Goal: Task Accomplishment & Management: Complete application form

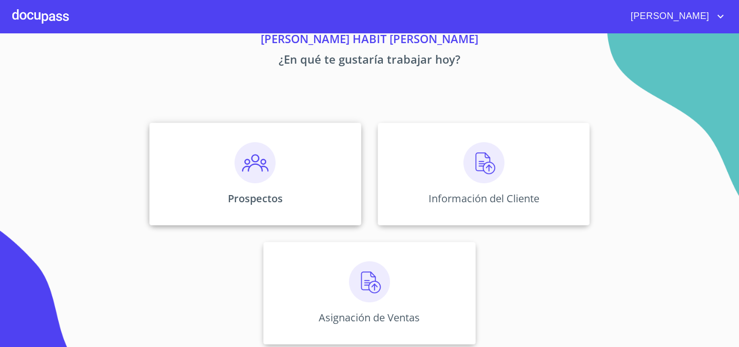
scroll to position [50, 0]
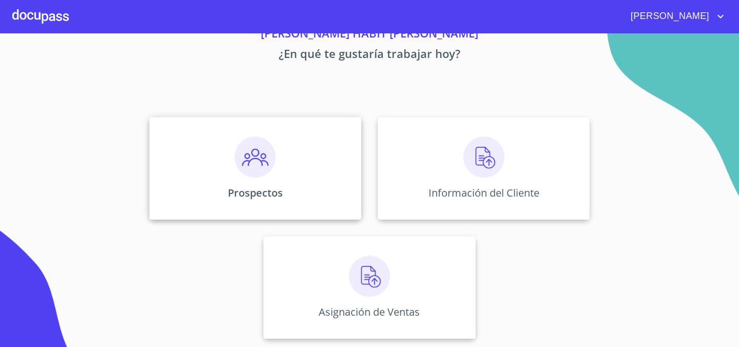
click at [285, 165] on div "Prospectos" at bounding box center [255, 168] width 212 height 103
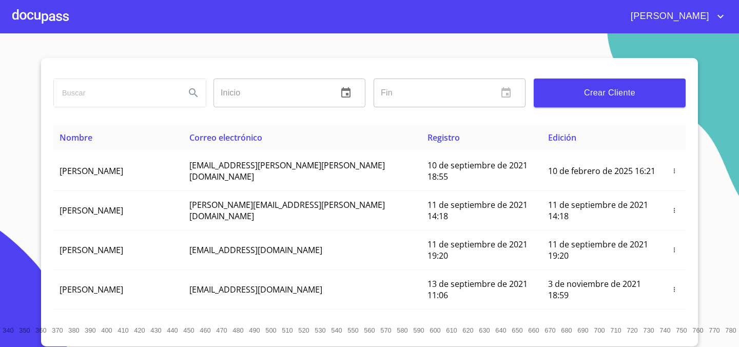
click at [566, 96] on span "Crear Cliente" at bounding box center [610, 93] width 136 height 14
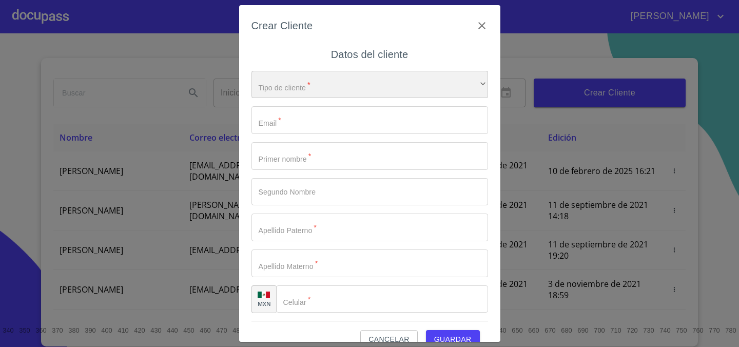
click at [377, 84] on div "​" at bounding box center [370, 85] width 237 height 28
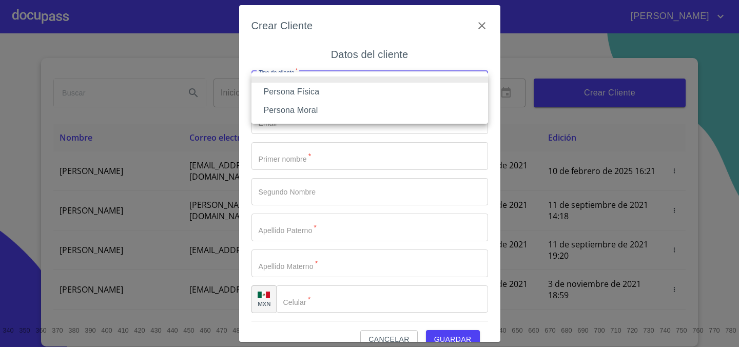
click at [367, 96] on li "Persona Física" at bounding box center [370, 92] width 237 height 18
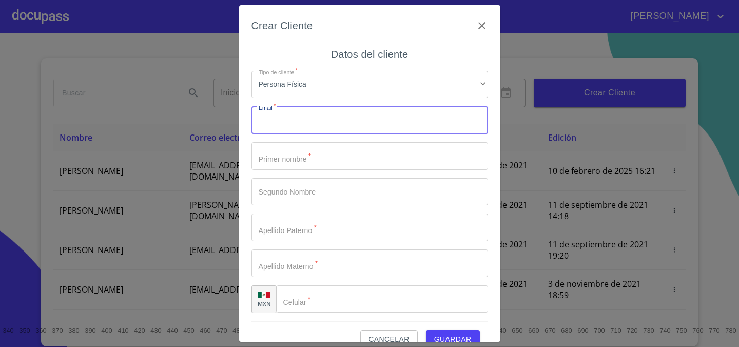
click at [344, 125] on input "Tipo de cliente   *" at bounding box center [370, 120] width 237 height 28
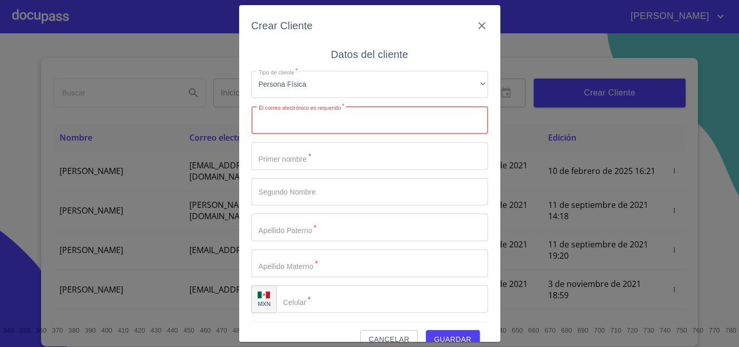
click at [345, 127] on input "Tipo de cliente   *" at bounding box center [370, 120] width 237 height 28
paste input "rdb_recolectora@hotmail.com"
type input "rdb_recolectora@hotmail.com"
click at [344, 154] on input "Tipo de cliente   *" at bounding box center [370, 156] width 237 height 28
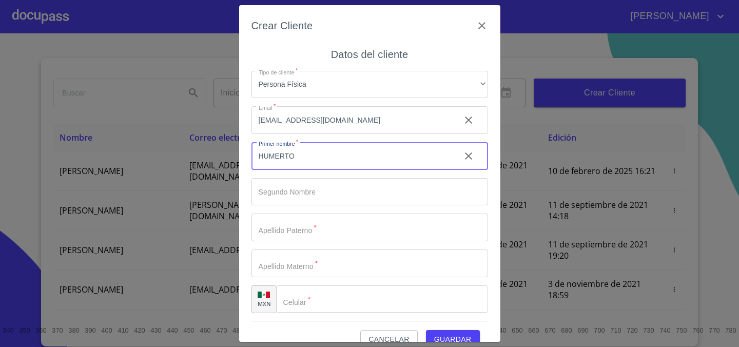
type input "HUMERTO"
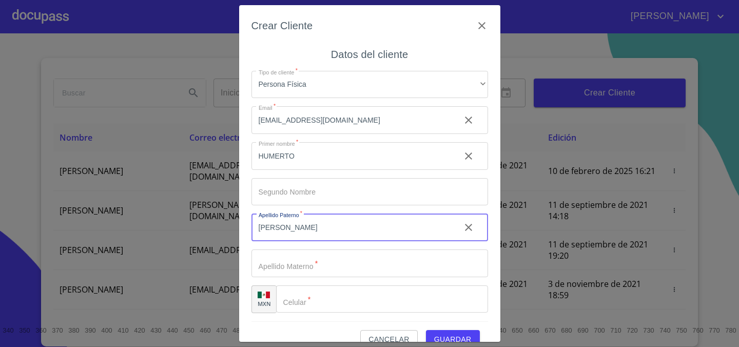
type input "[PERSON_NAME]"
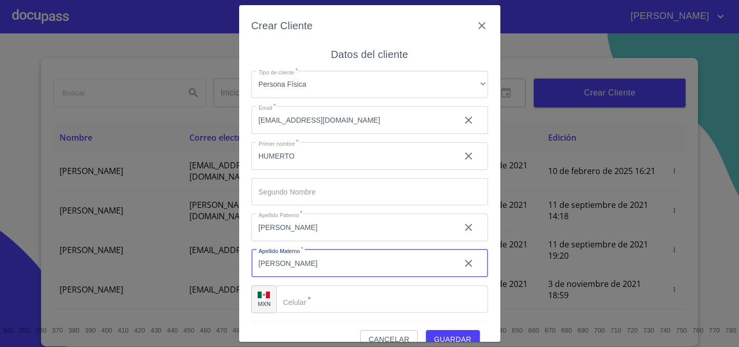
type input "[PERSON_NAME]"
click at [348, 307] on input "Tipo de cliente   *" at bounding box center [382, 300] width 212 height 28
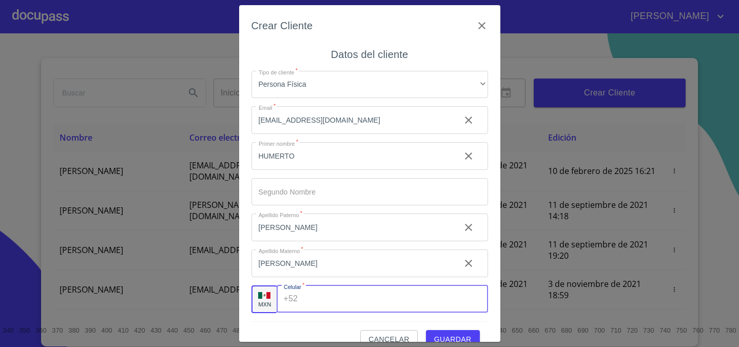
paste input "[PHONE_NUMBER]"
click at [315, 297] on input "[PHONE_NUMBER]" at bounding box center [379, 300] width 154 height 28
type input "3"
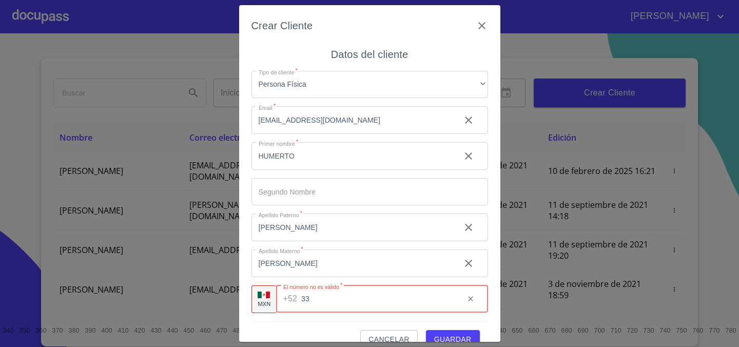
type input "3"
paste input "[PHONE_NUMBER]"
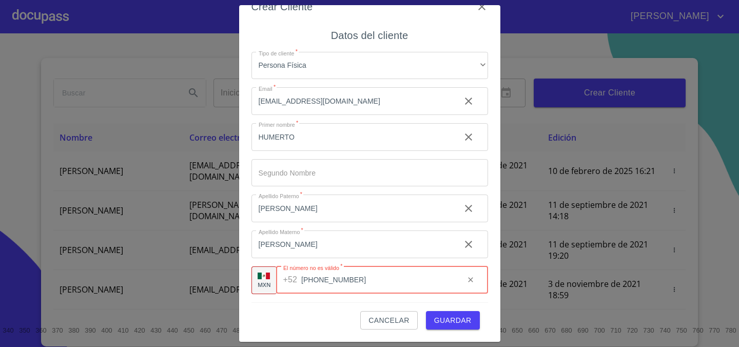
type input "[PHONE_NUMBER]"
click at [278, 139] on input "HUMERTO" at bounding box center [352, 137] width 201 height 28
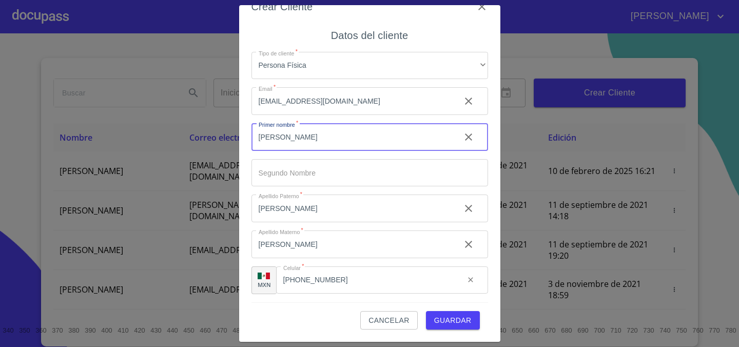
type input "[PERSON_NAME]"
click at [461, 319] on span "Guardar" at bounding box center [452, 320] width 37 height 13
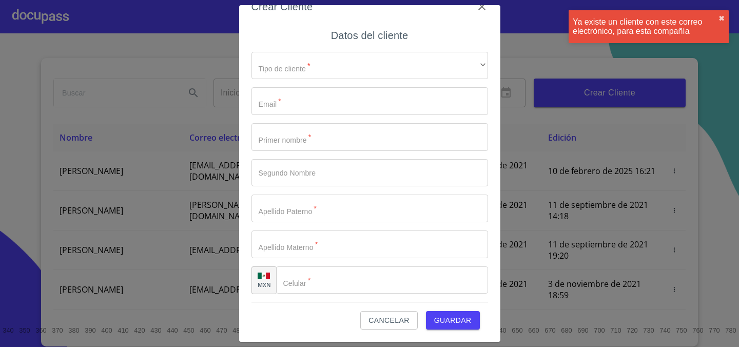
click at [629, 30] on div "Ya existe un cliente con este correo electrónico, para esta compañía" at bounding box center [646, 26] width 146 height 18
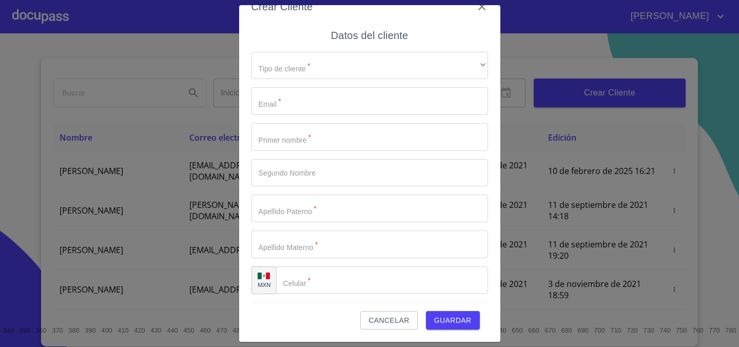
click at [390, 321] on span "Cancelar" at bounding box center [389, 320] width 41 height 13
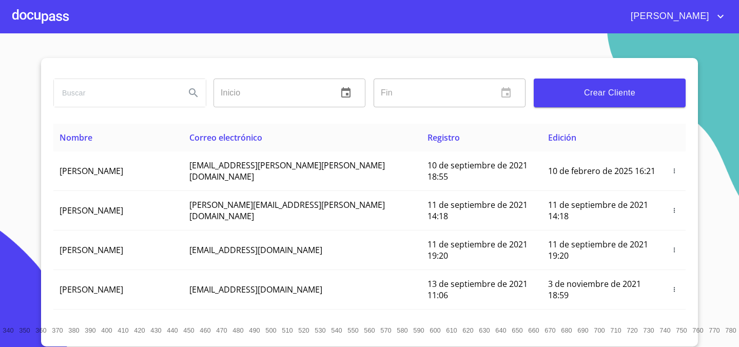
click at [40, 25] on div at bounding box center [40, 16] width 56 height 33
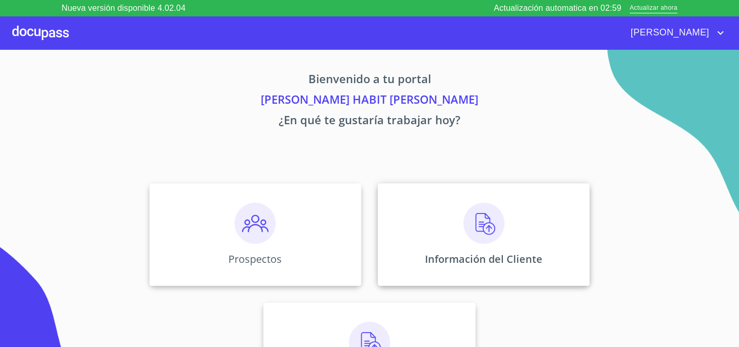
click at [484, 235] on img at bounding box center [484, 223] width 41 height 41
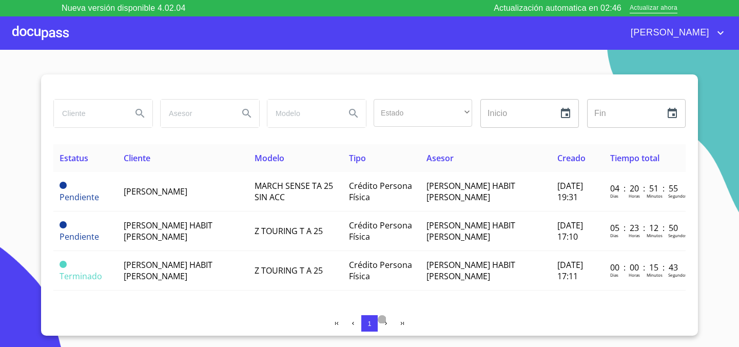
click at [387, 326] on icon "button" at bounding box center [386, 323] width 7 height 7
click at [356, 326] on icon "button" at bounding box center [353, 323] width 7 height 7
click at [397, 326] on button "button" at bounding box center [402, 323] width 16 height 16
click at [388, 325] on icon "button" at bounding box center [386, 323] width 7 height 7
click at [333, 320] on span "button" at bounding box center [337, 323] width 8 height 8
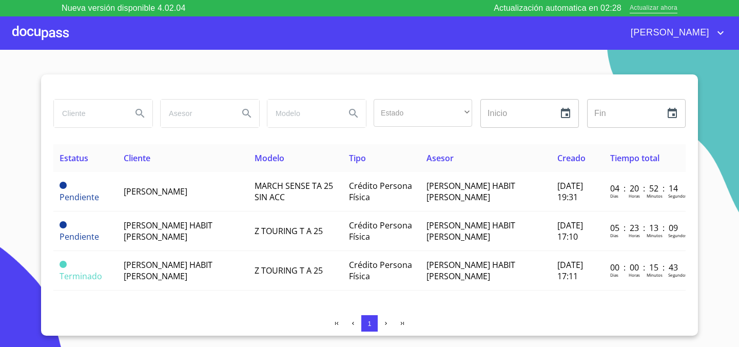
click at [653, 10] on span "Actualizar ahora" at bounding box center [654, 8] width 48 height 11
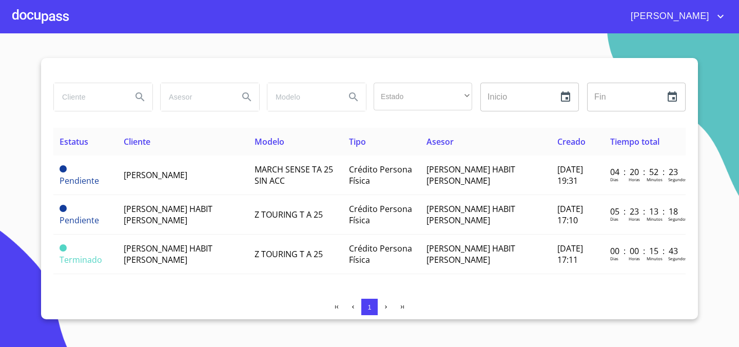
click at [112, 102] on input "search" at bounding box center [89, 97] width 70 height 28
type input "[PERSON_NAME]"
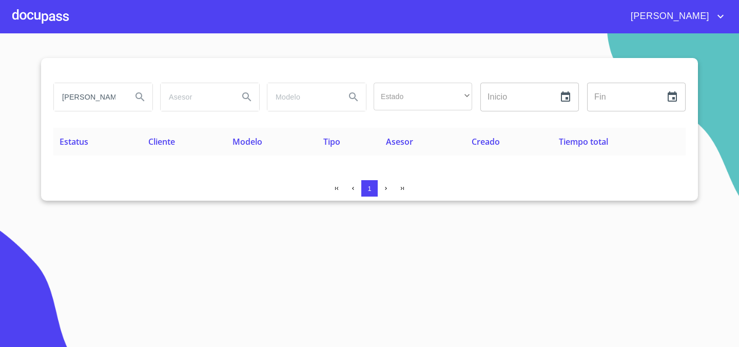
click at [34, 14] on div at bounding box center [40, 16] width 56 height 33
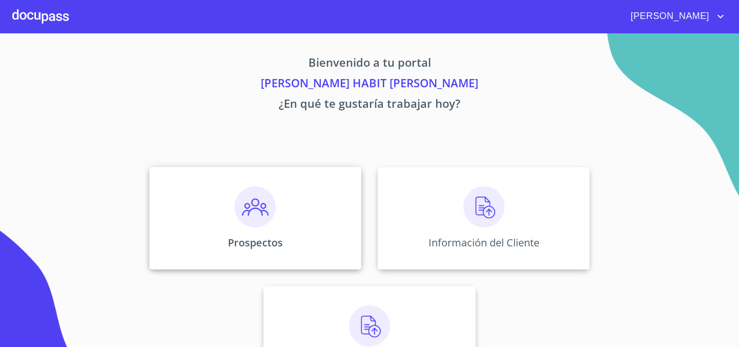
click at [282, 221] on div "Prospectos" at bounding box center [255, 218] width 212 height 103
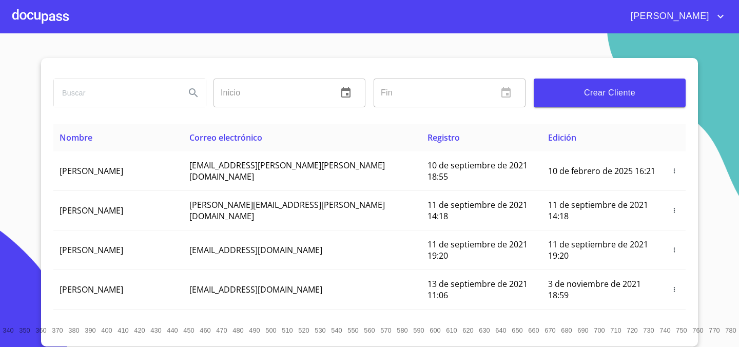
click at [180, 89] on div at bounding box center [130, 93] width 152 height 28
type input "HUMERTO"
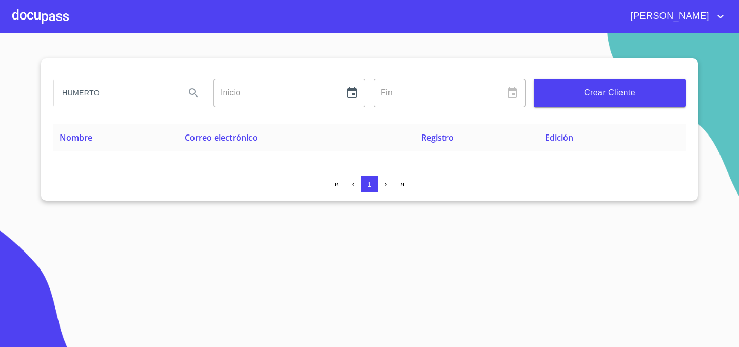
drag, startPoint x: 145, startPoint y: 94, endPoint x: 0, endPoint y: 88, distance: 144.9
click at [0, 89] on section "HUMERTO Inicio ​ Fin ​ Crear Cliente Nombre Correo electrónico Registro Edición…" at bounding box center [369, 190] width 739 height 314
click at [127, 88] on input "search" at bounding box center [115, 93] width 123 height 28
paste input "[EMAIL_ADDRESS][DOMAIN_NAME]"
type input "[EMAIL_ADDRESS][DOMAIN_NAME]"
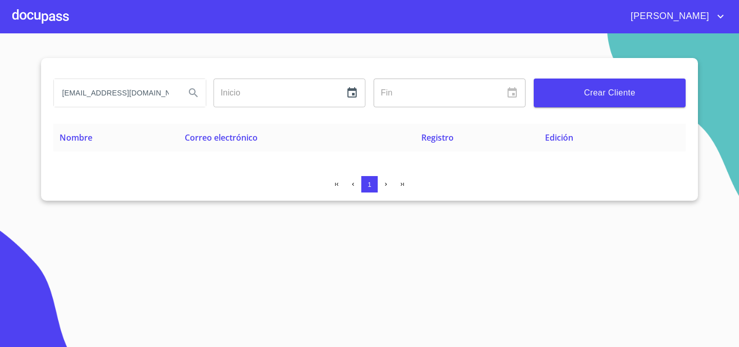
click at [192, 98] on icon "Search" at bounding box center [193, 93] width 12 height 12
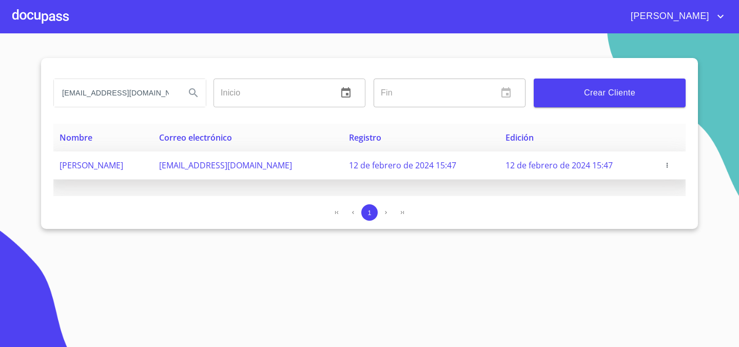
click at [292, 168] on span "[EMAIL_ADDRESS][DOMAIN_NAME]" at bounding box center [225, 165] width 133 height 11
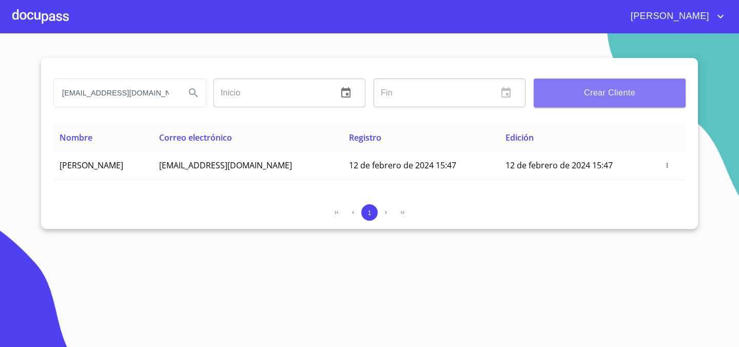
click at [604, 96] on span "Crear Cliente" at bounding box center [610, 93] width 136 height 14
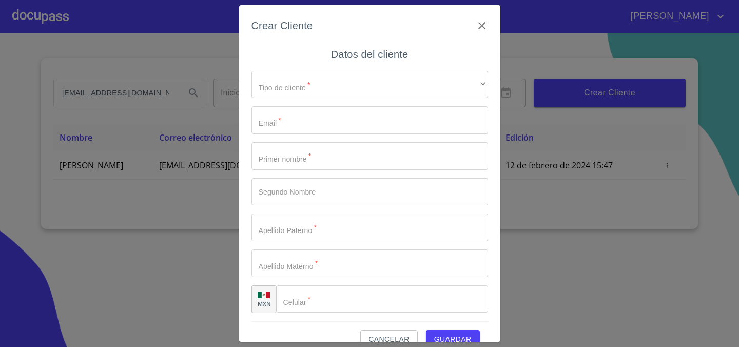
click at [375, 69] on div "Tipo de cliente   * ​ ​ Email   * ​ Primer nombre   * ​ Segundo Nombre ​ Apelli…" at bounding box center [370, 192] width 237 height 259
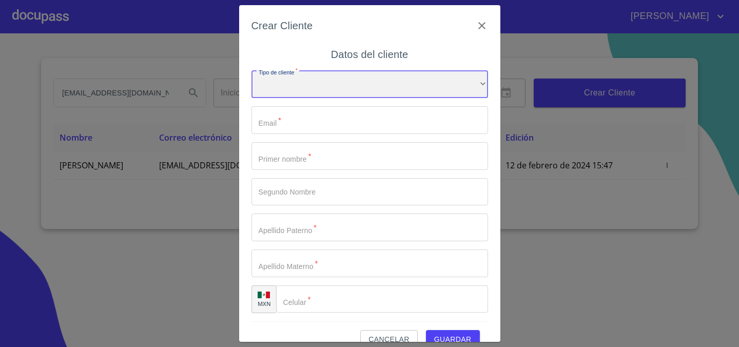
click at [366, 75] on div "​" at bounding box center [370, 85] width 237 height 28
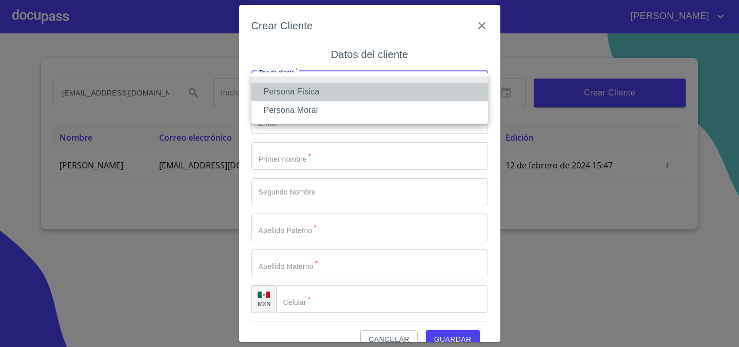
click at [345, 95] on li "Persona Física" at bounding box center [370, 92] width 237 height 18
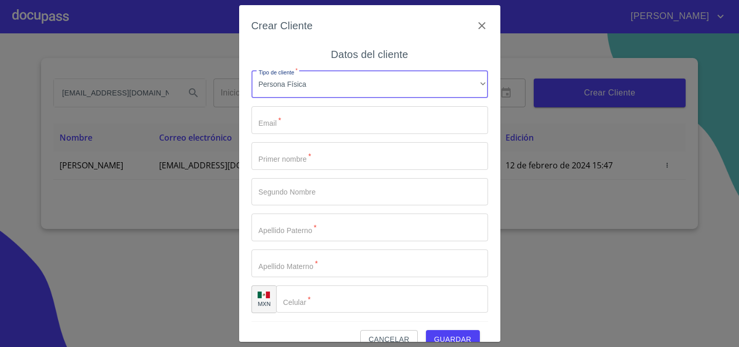
click at [317, 119] on input "Tipo de cliente   *" at bounding box center [370, 120] width 237 height 28
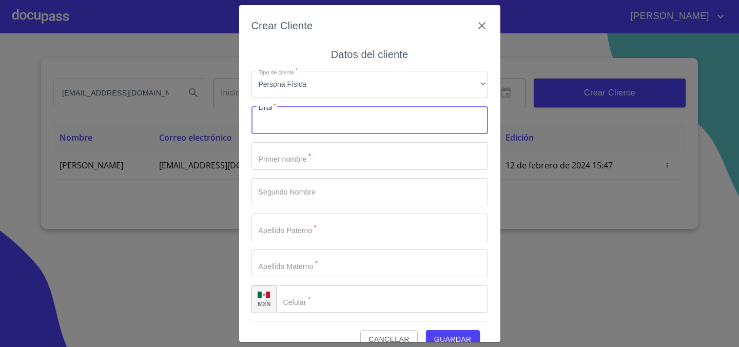
paste input "[EMAIL_ADDRESS][DOMAIN_NAME]"
click at [309, 118] on input "[EMAIL_ADDRESS][DOMAIN_NAME]" at bounding box center [352, 120] width 201 height 28
type input "[EMAIL_ADDRESS][DOMAIN_NAME]"
click at [320, 152] on input "Tipo de cliente   *" at bounding box center [370, 156] width 237 height 28
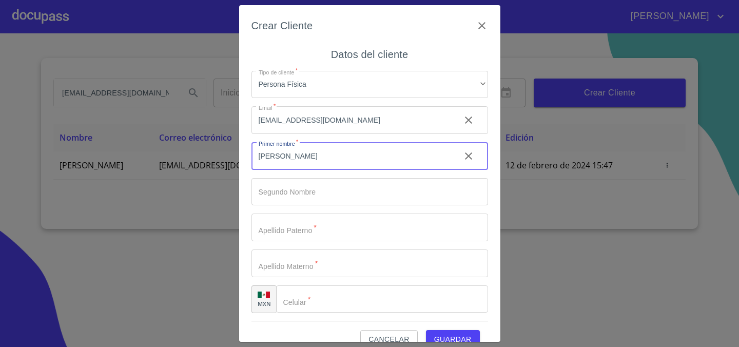
type input "[PERSON_NAME]"
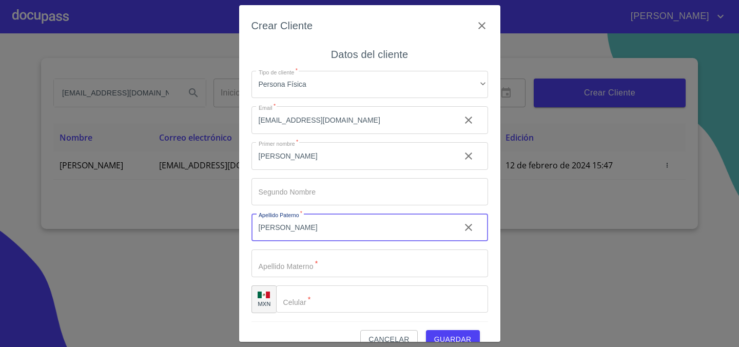
type input "[PERSON_NAME]"
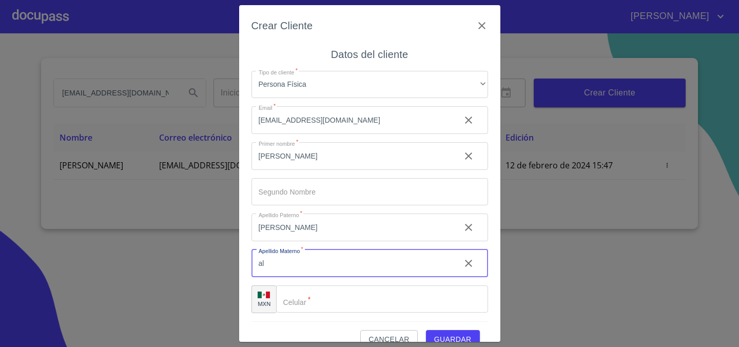
type input "a"
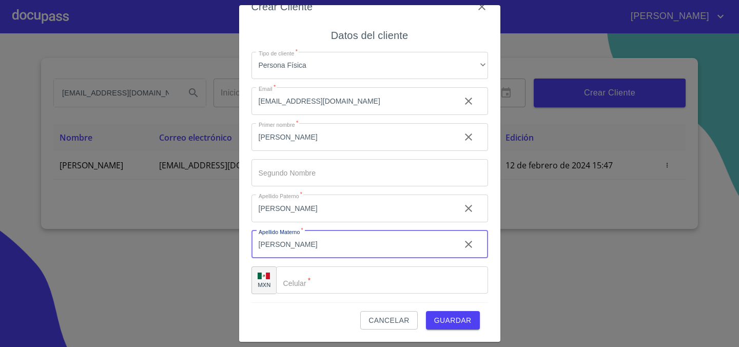
type input "[PERSON_NAME]"
click at [330, 284] on input "Tipo de cliente   *" at bounding box center [382, 281] width 212 height 28
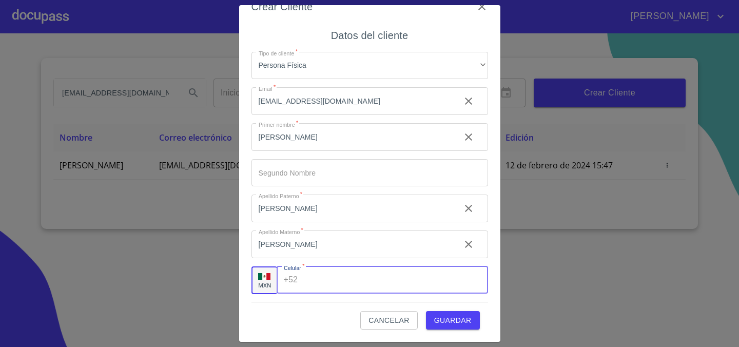
paste input "[PHONE_NUMBER]"
click at [293, 308] on div "Cancelar Guardar" at bounding box center [370, 316] width 237 height 28
click at [360, 284] on input "[PHONE_NUMBER]" at bounding box center [379, 281] width 154 height 28
type input "[PHONE_NUMBER]"
click at [439, 323] on span "Guardar" at bounding box center [452, 320] width 37 height 13
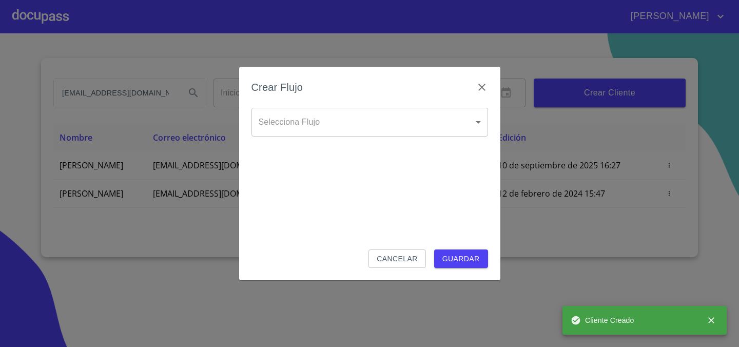
click at [418, 129] on body "[PERSON_NAME] HABIT [EMAIL_ADDRESS][DOMAIN_NAME] [PERSON_NAME] ​ Fin ​ Crear Cl…" at bounding box center [369, 173] width 739 height 347
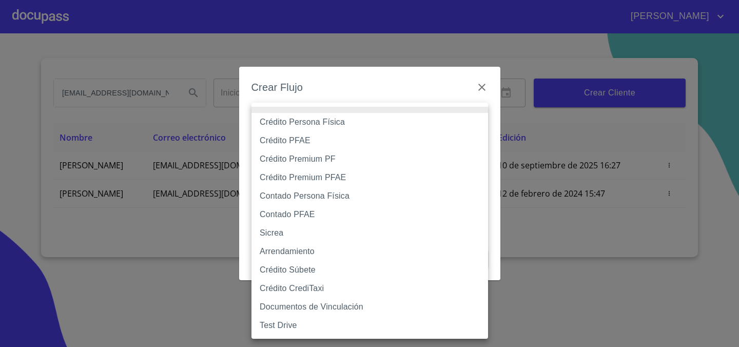
click at [376, 123] on li "Crédito Persona Física" at bounding box center [370, 122] width 237 height 18
type input "6009fb3c7d1714eb8809aa97"
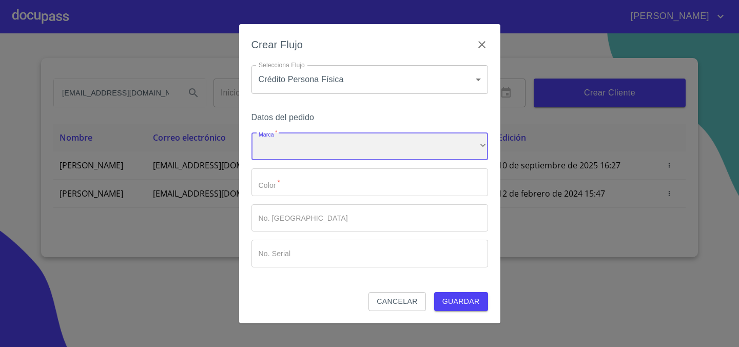
click at [356, 149] on div "​" at bounding box center [370, 147] width 237 height 28
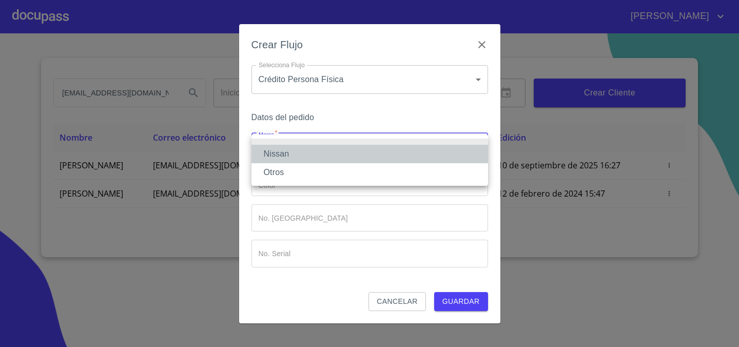
click at [356, 149] on li "Nissan" at bounding box center [370, 154] width 237 height 18
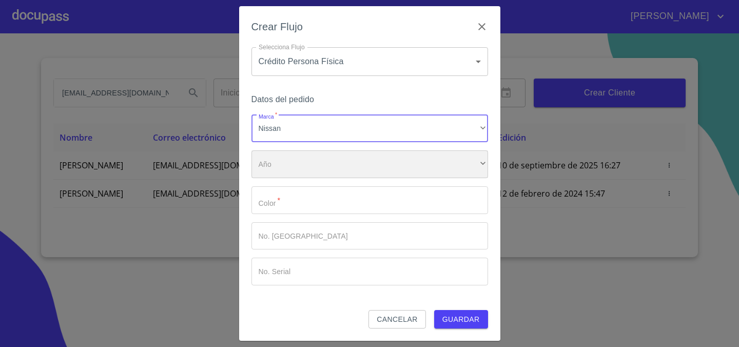
click at [351, 159] on div "​" at bounding box center [370, 164] width 237 height 28
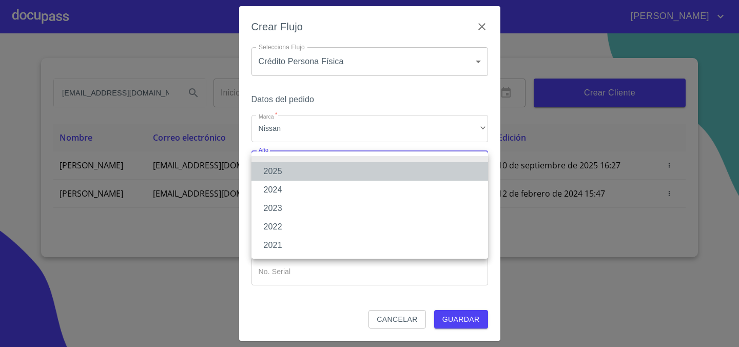
click at [341, 179] on li "2025" at bounding box center [370, 171] width 237 height 18
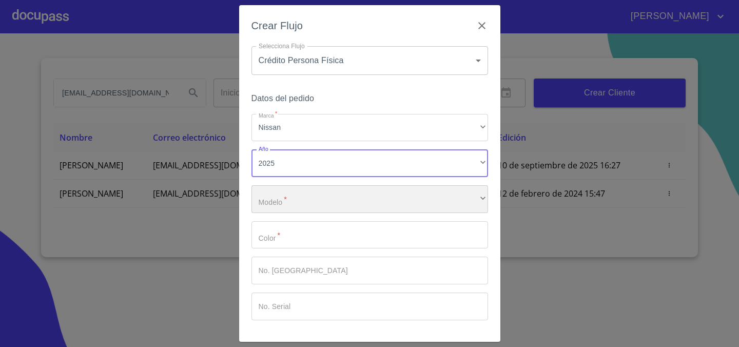
click at [324, 205] on div "​" at bounding box center [370, 199] width 237 height 28
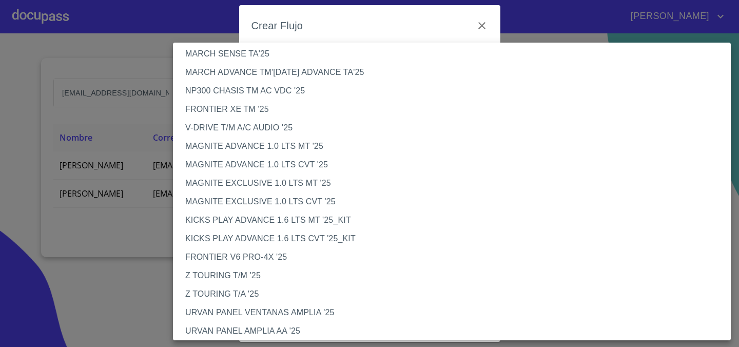
scroll to position [0, 0]
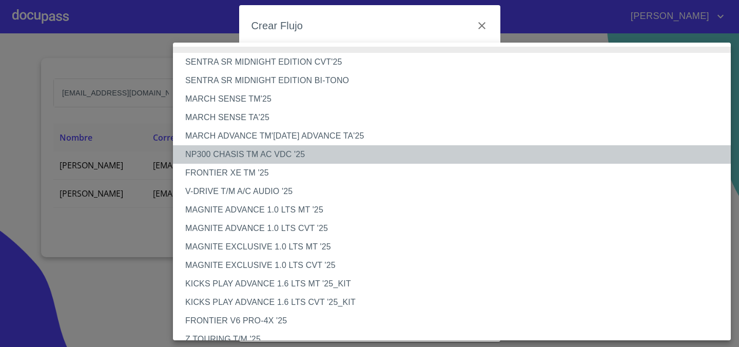
click at [310, 153] on li "NP300 CHASIS TM AC VDC '25" at bounding box center [452, 154] width 558 height 18
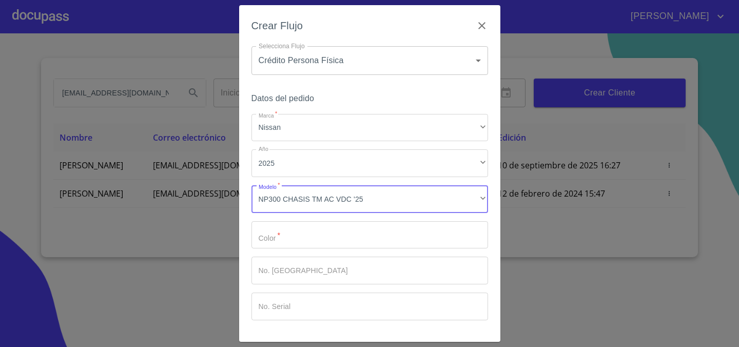
click at [367, 239] on input "Marca   *" at bounding box center [370, 235] width 237 height 28
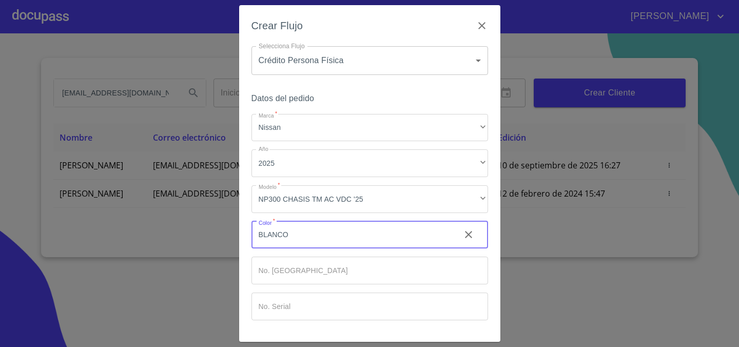
scroll to position [34, 0]
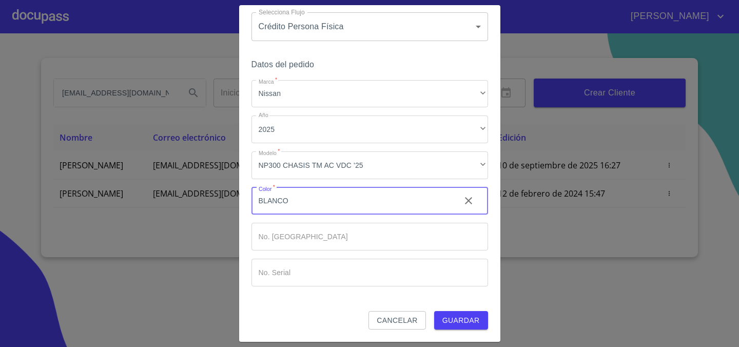
type input "BLANCO"
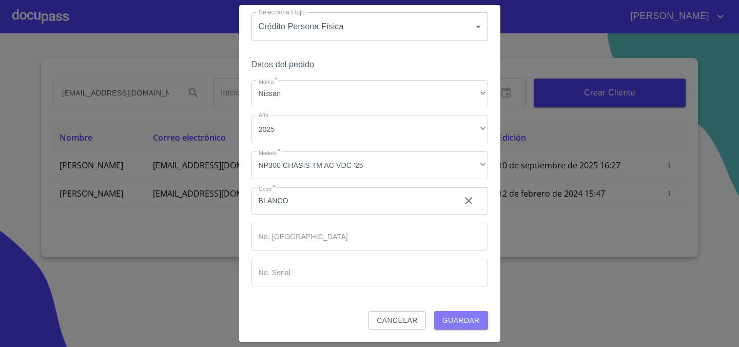
click at [460, 320] on span "Guardar" at bounding box center [461, 320] width 37 height 13
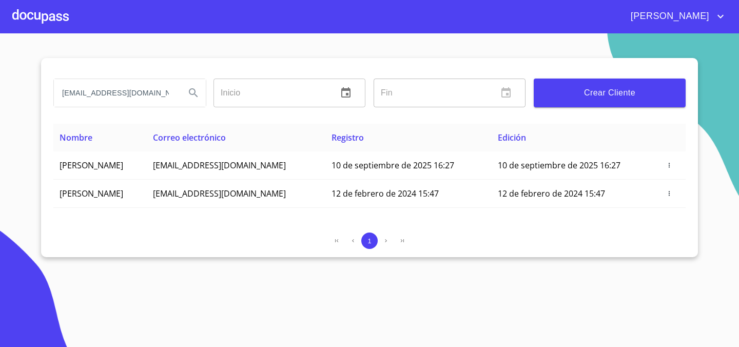
click at [69, 17] on div "[PERSON_NAME]" at bounding box center [398, 16] width 658 height 16
click at [59, 16] on div at bounding box center [40, 16] width 56 height 33
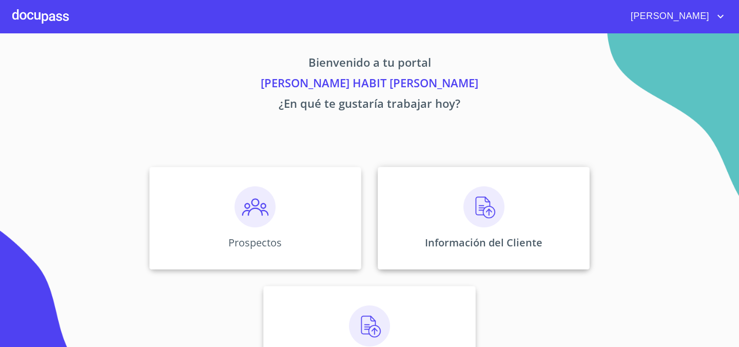
click at [429, 221] on div "Información del Cliente" at bounding box center [484, 218] width 212 height 103
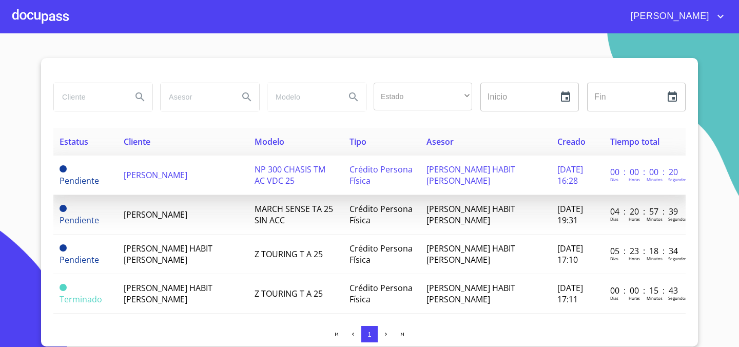
click at [182, 179] on td "[PERSON_NAME]" at bounding box center [183, 176] width 131 height 40
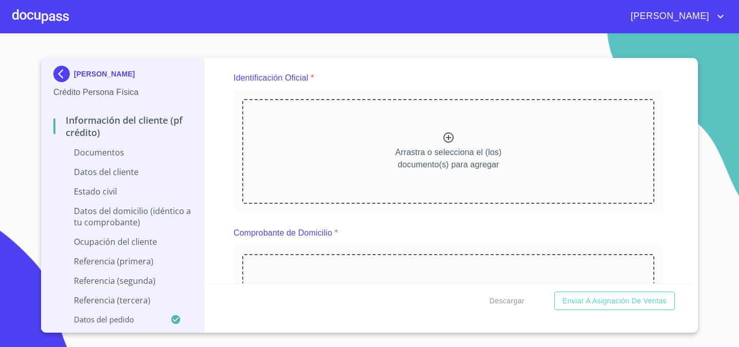
scroll to position [104, 0]
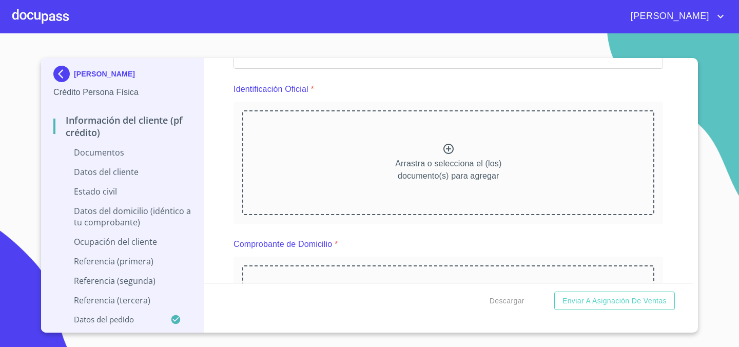
click at [452, 148] on icon at bounding box center [449, 149] width 12 height 12
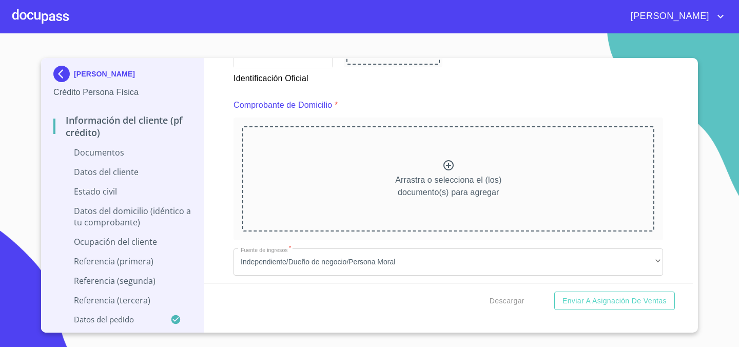
scroll to position [527, 0]
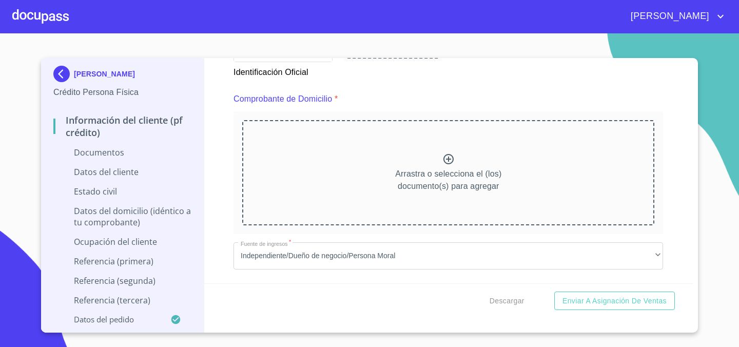
click at [446, 167] on div at bounding box center [449, 160] width 12 height 15
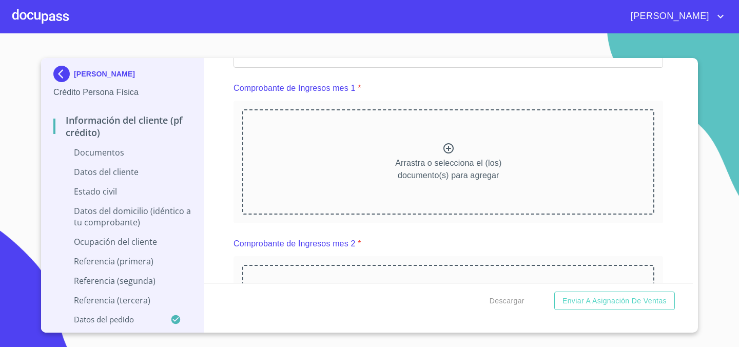
scroll to position [1022, 0]
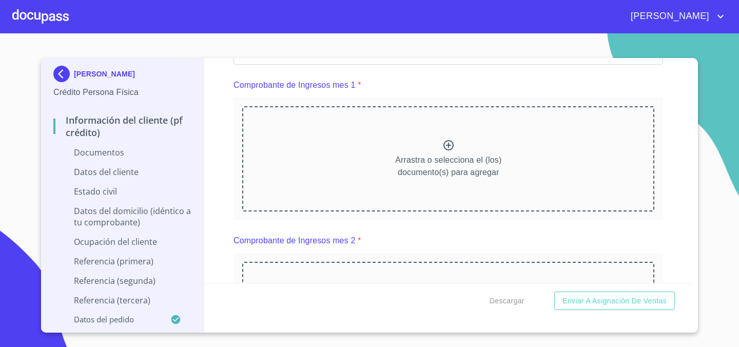
click at [447, 160] on p "Arrastra o selecciona el (los) documento(s) para agregar" at bounding box center [448, 166] width 106 height 25
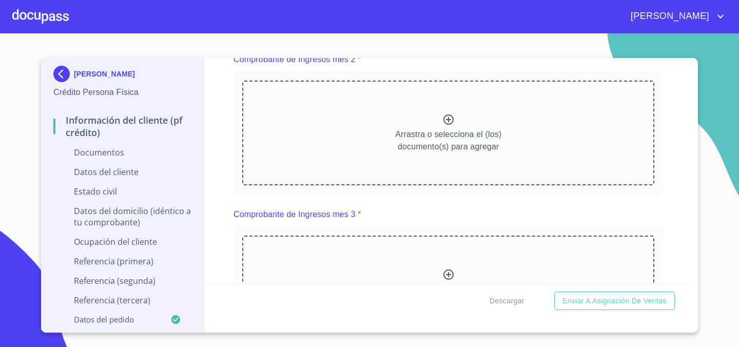
scroll to position [1498, 0]
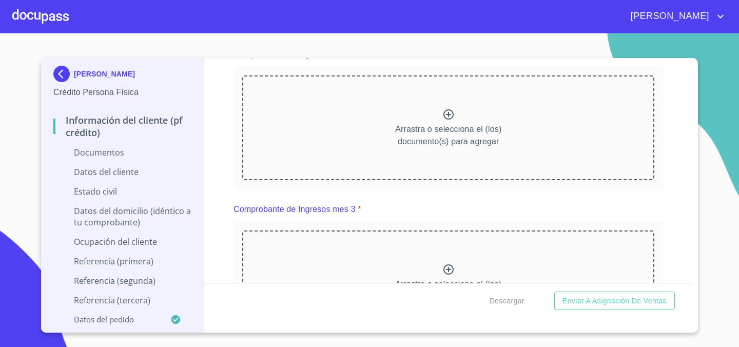
click at [446, 127] on p "Arrastra o selecciona el (los) documento(s) para agregar" at bounding box center [448, 135] width 106 height 25
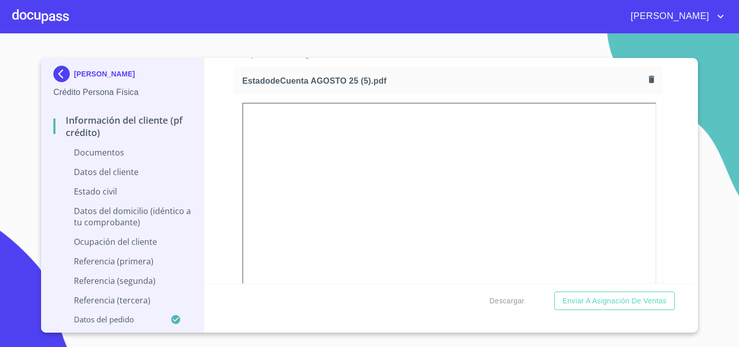
click at [653, 80] on icon "button" at bounding box center [652, 78] width 6 height 7
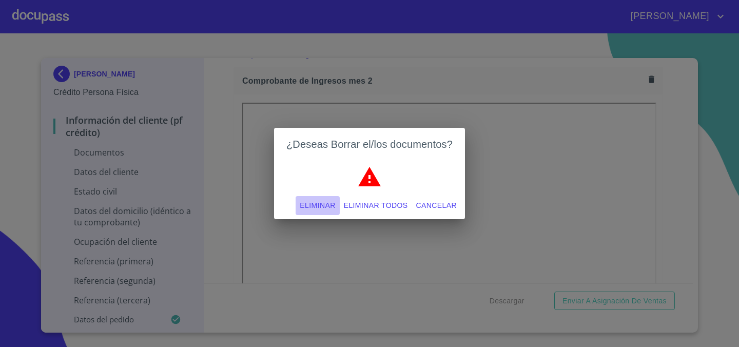
click at [327, 205] on span "Eliminar" at bounding box center [317, 205] width 35 height 13
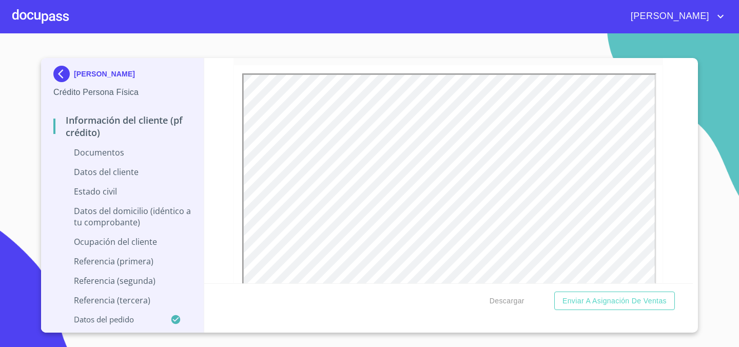
scroll to position [1070, 0]
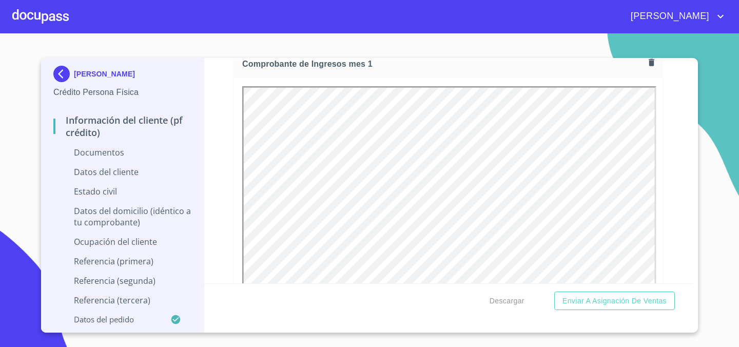
click at [649, 63] on icon "button" at bounding box center [652, 63] width 10 height 10
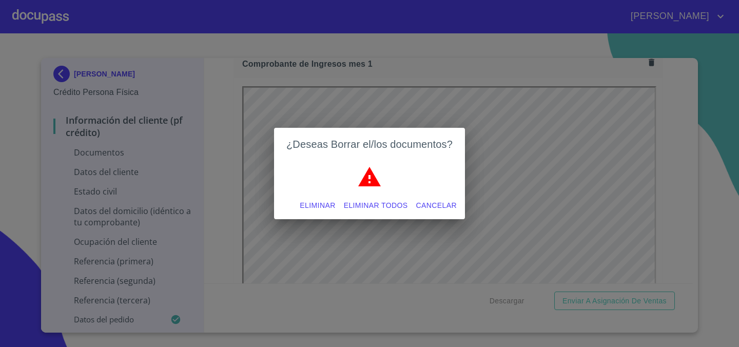
click at [325, 199] on span "Eliminar" at bounding box center [317, 205] width 35 height 13
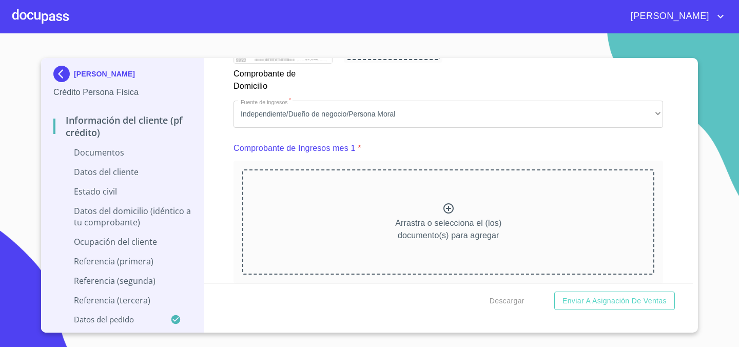
scroll to position [1031, 0]
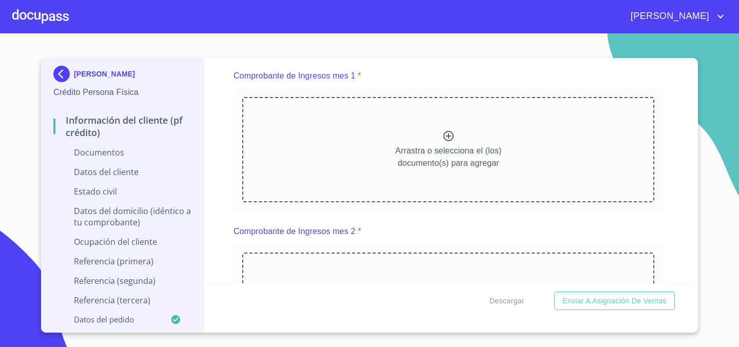
click at [446, 153] on p "Arrastra o selecciona el (los) documento(s) para agregar" at bounding box center [448, 157] width 106 height 25
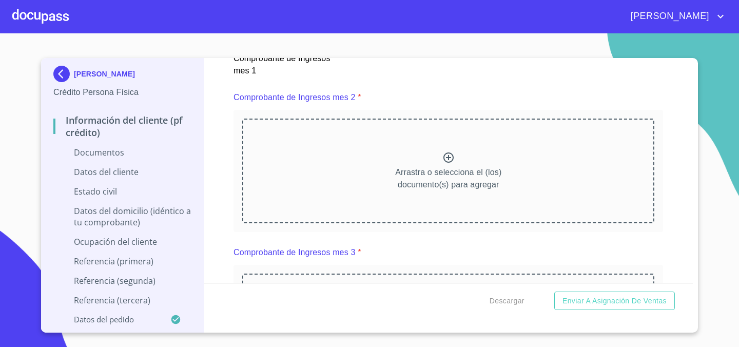
scroll to position [1455, 0]
click at [451, 155] on icon at bounding box center [449, 158] width 12 height 12
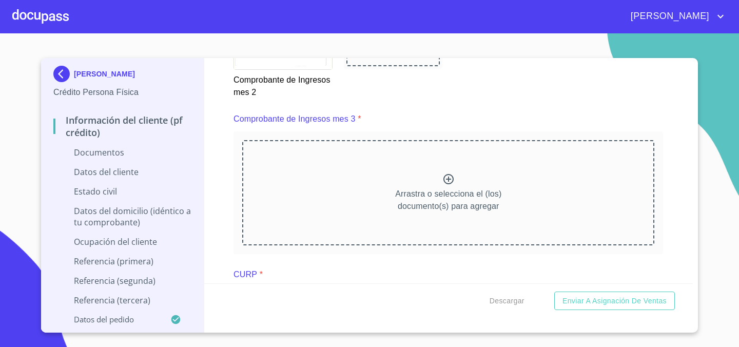
scroll to position [0, 0]
click at [446, 180] on icon at bounding box center [449, 179] width 12 height 12
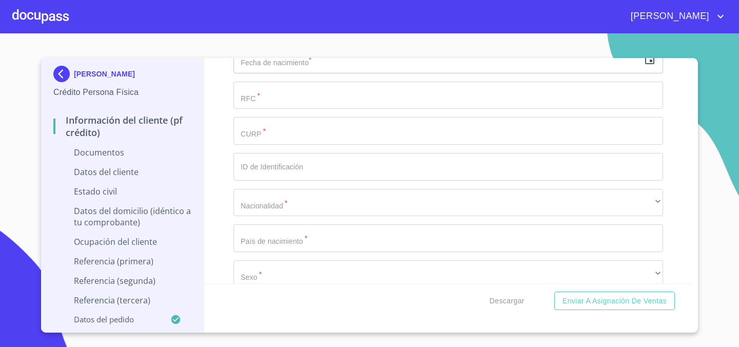
scroll to position [2611, 0]
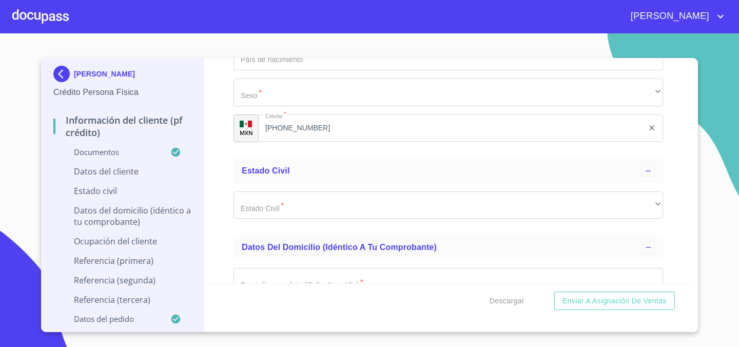
scroll to position [3081, 0]
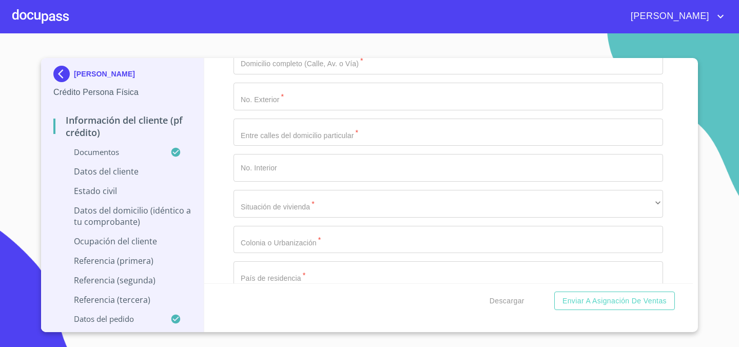
scroll to position [3592, 0]
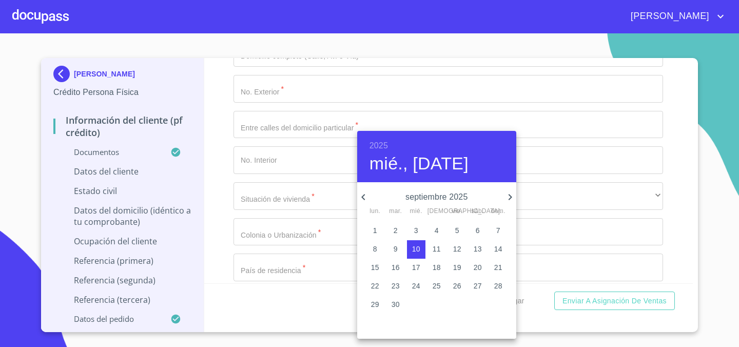
click at [439, 196] on p "septiembre 2025" at bounding box center [437, 197] width 135 height 12
click at [471, 194] on p "septiembre 2025" at bounding box center [437, 197] width 135 height 12
click at [462, 195] on p "septiembre 2025" at bounding box center [437, 197] width 135 height 12
click at [455, 166] on h4 "mié., [DATE]" at bounding box center [419, 164] width 99 height 22
click at [372, 136] on div "2025 mié., [DATE]" at bounding box center [436, 156] width 159 height 51
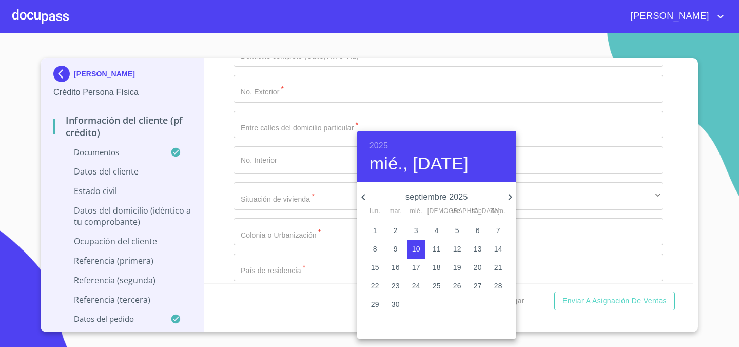
click at [373, 147] on h6 "2025" at bounding box center [379, 146] width 18 height 14
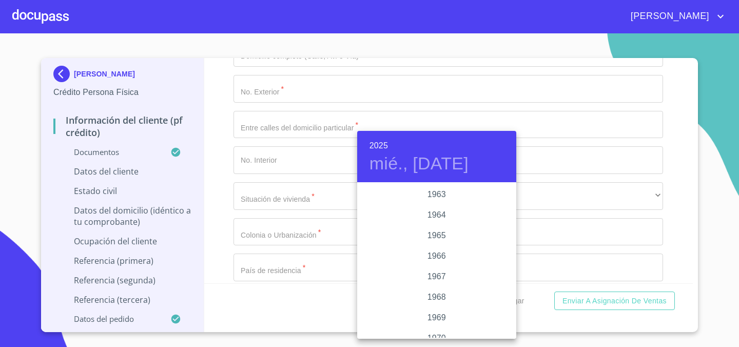
scroll to position [777, 0]
click at [440, 214] on div "1964" at bounding box center [436, 217] width 159 height 21
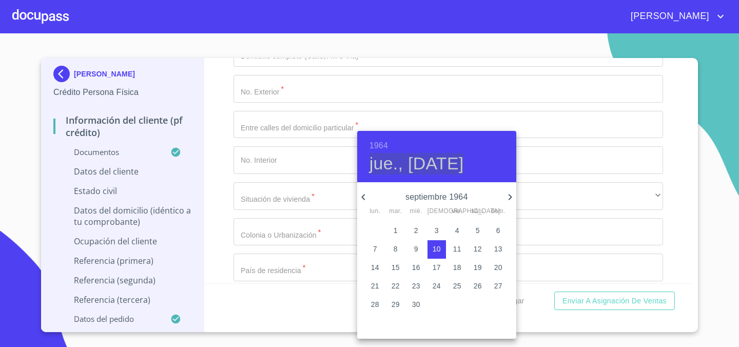
click at [426, 168] on h4 "jue., [DATE]" at bounding box center [417, 164] width 94 height 22
click at [428, 200] on p "septiembre 1964" at bounding box center [437, 197] width 135 height 12
click at [367, 198] on icon "button" at bounding box center [363, 197] width 12 height 12
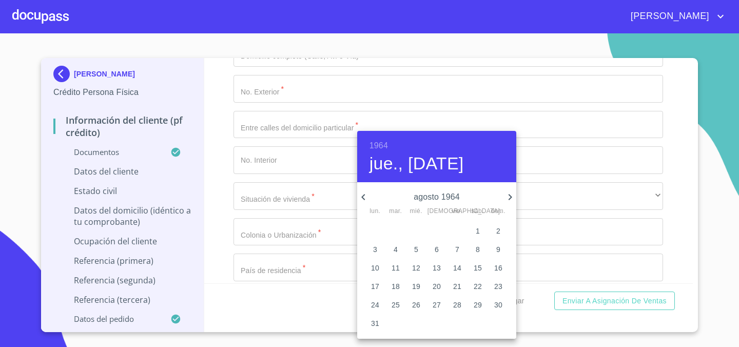
click at [367, 198] on icon "button" at bounding box center [363, 197] width 12 height 12
click at [376, 285] on p "22" at bounding box center [375, 286] width 8 height 10
type input "22 de jun. de 1964"
click at [375, 283] on p "22" at bounding box center [375, 286] width 8 height 10
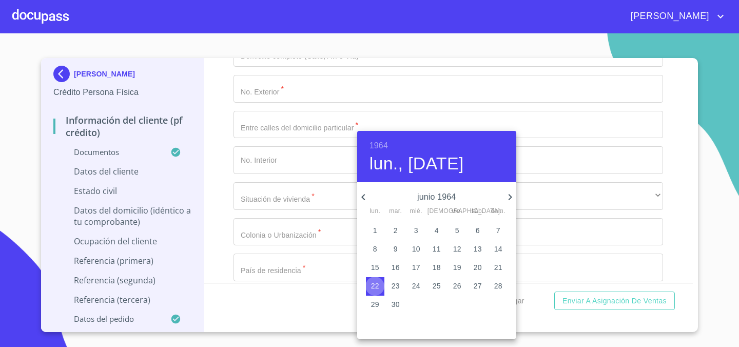
click at [375, 283] on p "22" at bounding box center [375, 286] width 8 height 10
click at [223, 216] on div at bounding box center [369, 173] width 739 height 347
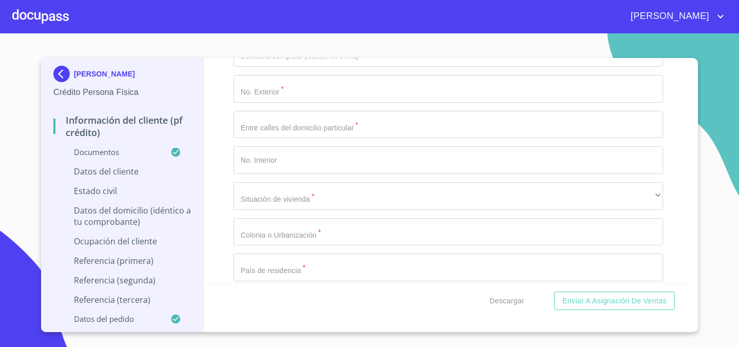
drag, startPoint x: 260, startPoint y: 230, endPoint x: 275, endPoint y: 230, distance: 14.9
drag, startPoint x: 287, startPoint y: 228, endPoint x: 208, endPoint y: 226, distance: 79.1
click at [208, 226] on div "Información del cliente (PF crédito) Documentos Documento de identificación.   …" at bounding box center [448, 170] width 489 height 225
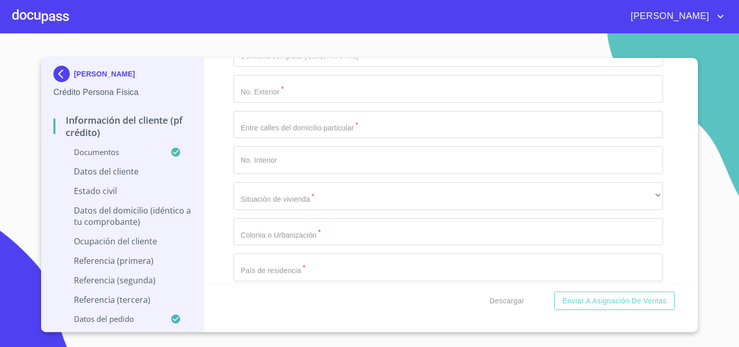
type input "MAAH640622TE2"
paste input "MAAH640622"
type input "MAAH640622HMCRLM07"
click at [270, 293] on div "Descargar Enviar a Asignación de Ventas" at bounding box center [448, 300] width 489 height 35
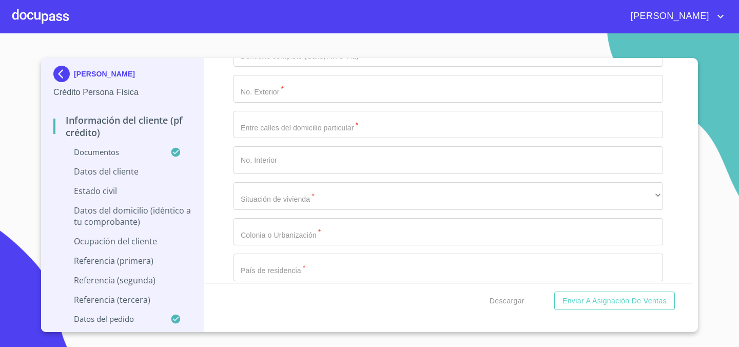
click at [120, 172] on p "Datos del cliente" at bounding box center [122, 171] width 138 height 11
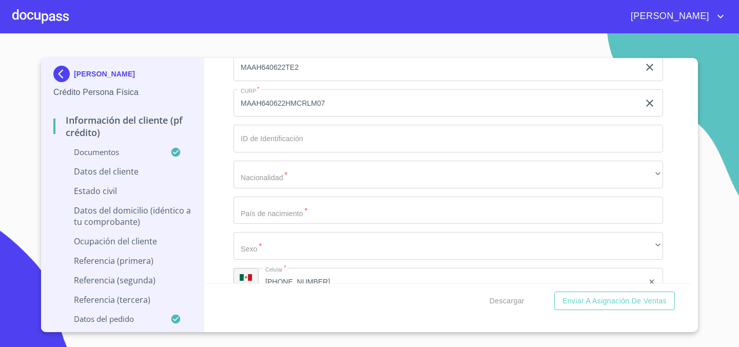
scroll to position [307, 0]
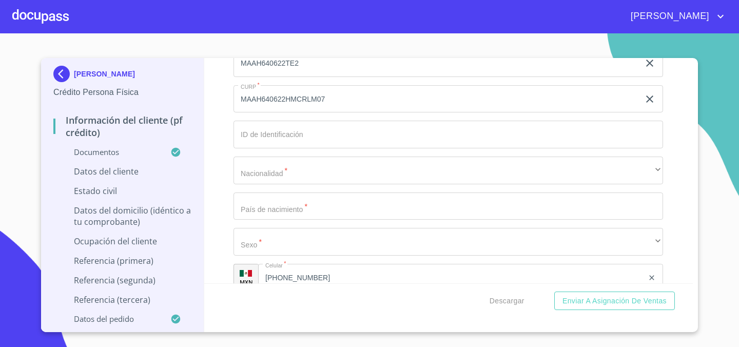
click at [342, 142] on input "Apellido Paterno   *" at bounding box center [449, 135] width 430 height 28
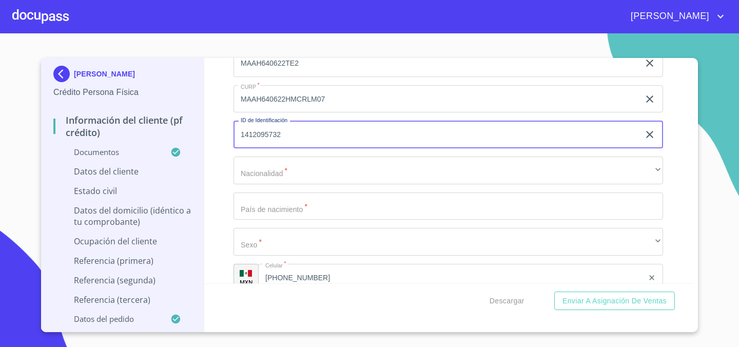
type input "1412095732"
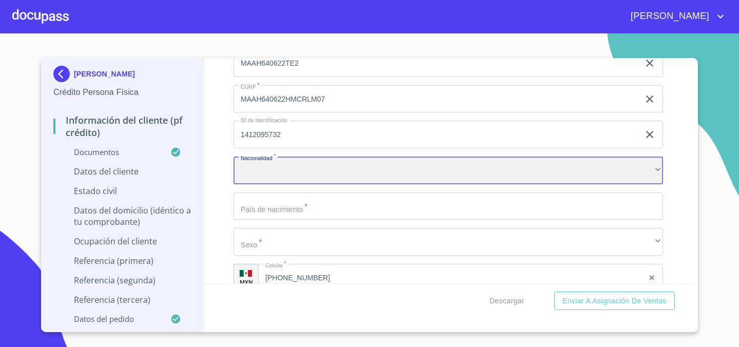
click at [346, 174] on div "​" at bounding box center [449, 171] width 430 height 28
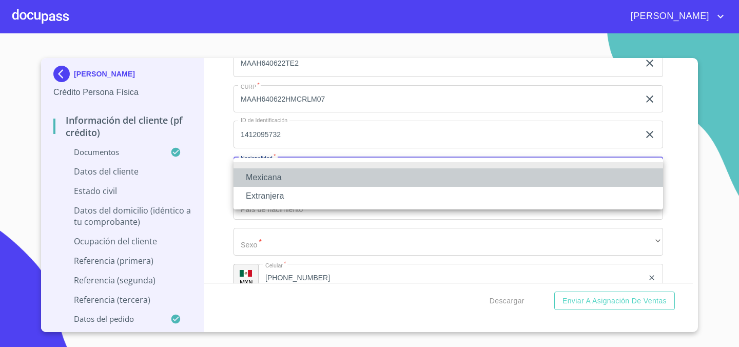
click at [339, 182] on li "Mexicana" at bounding box center [449, 177] width 430 height 18
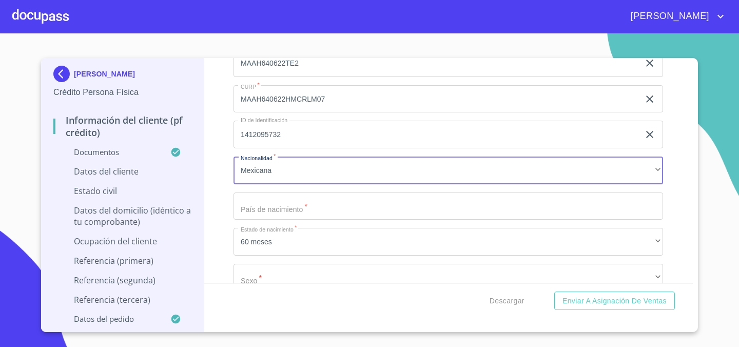
click at [315, 213] on input "Apellido Paterno   *" at bounding box center [449, 207] width 430 height 28
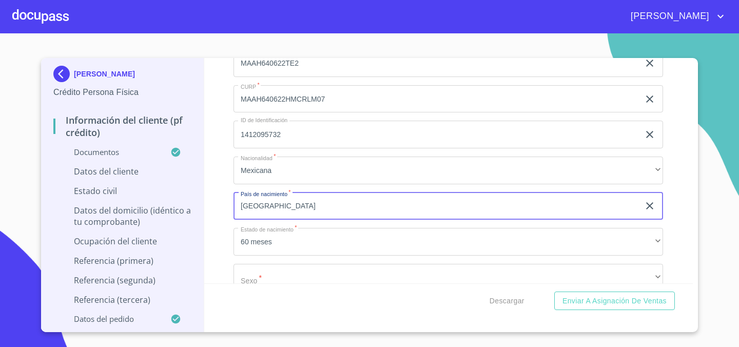
type input "[GEOGRAPHIC_DATA]"
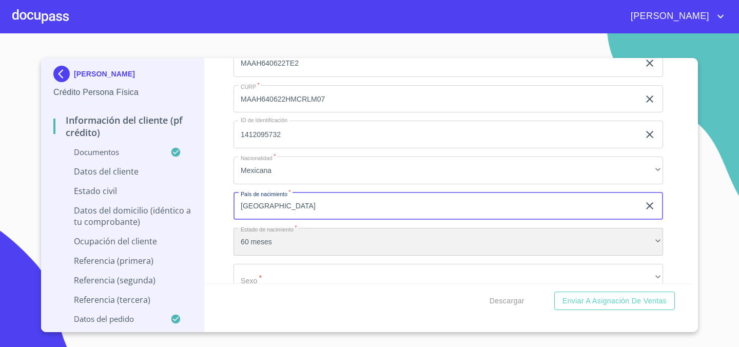
click at [353, 245] on div "60 meses" at bounding box center [449, 242] width 430 height 28
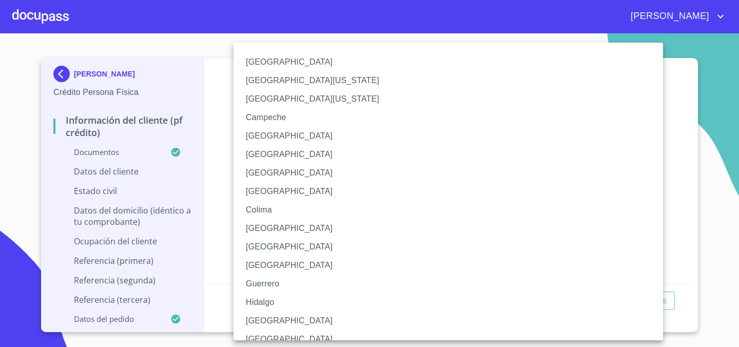
click at [219, 205] on div at bounding box center [369, 173] width 739 height 347
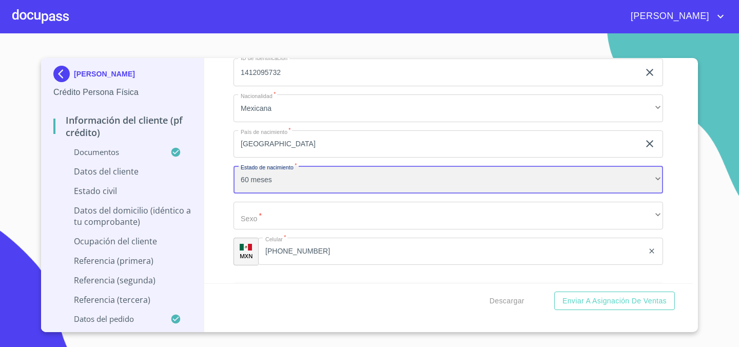
scroll to position [385, 0]
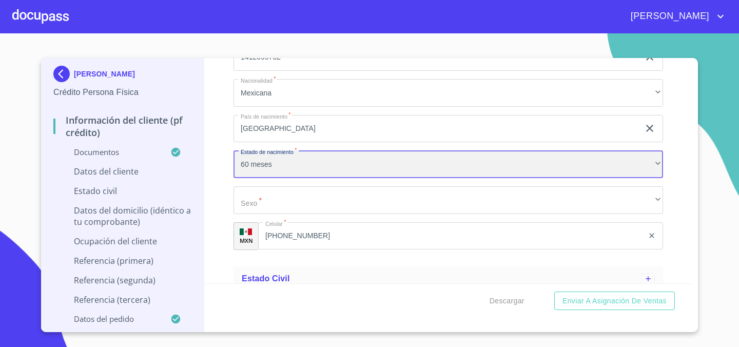
click at [312, 158] on div "60 meses" at bounding box center [449, 164] width 430 height 28
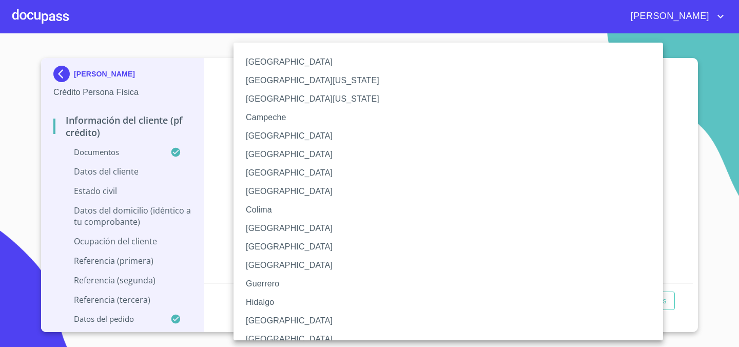
click at [310, 171] on li "[GEOGRAPHIC_DATA]" at bounding box center [449, 173] width 430 height 18
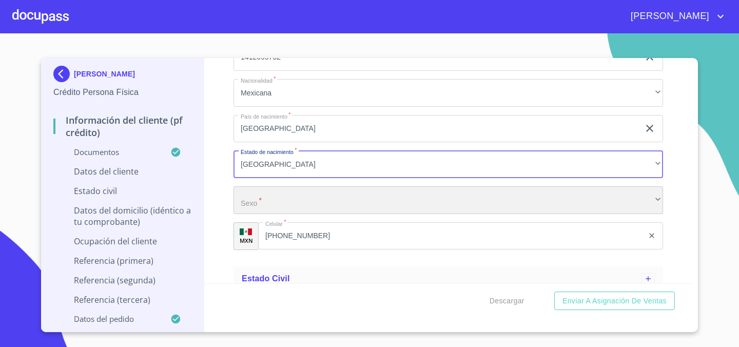
click at [319, 202] on div "​" at bounding box center [449, 200] width 430 height 28
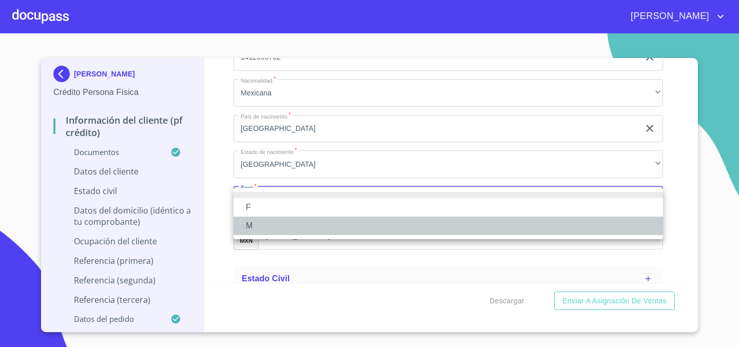
click at [305, 225] on li "M" at bounding box center [449, 226] width 430 height 18
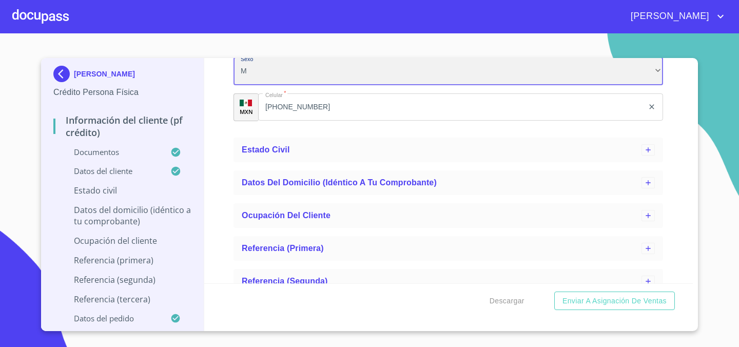
scroll to position [521, 0]
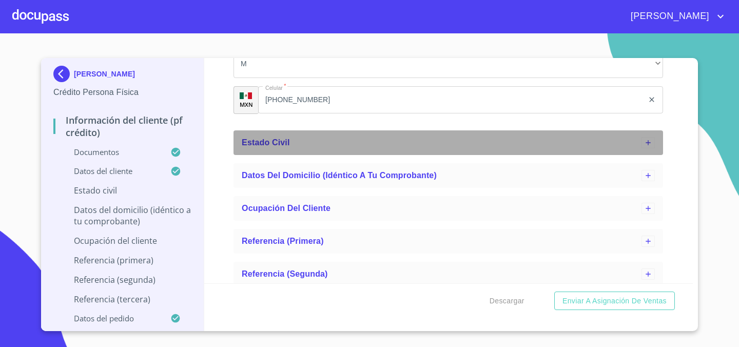
click at [370, 140] on div "Estado Civil" at bounding box center [442, 143] width 400 height 12
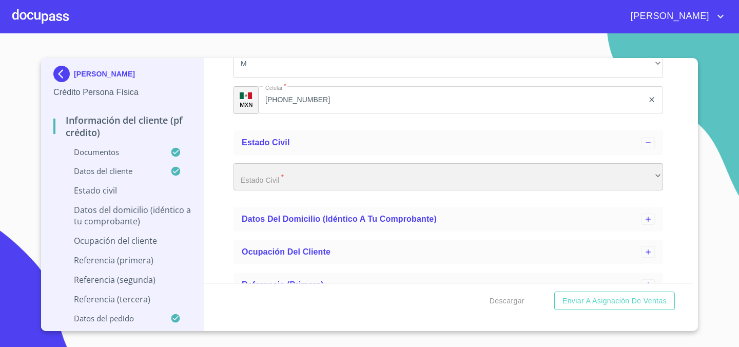
click at [338, 177] on div "​" at bounding box center [449, 177] width 430 height 28
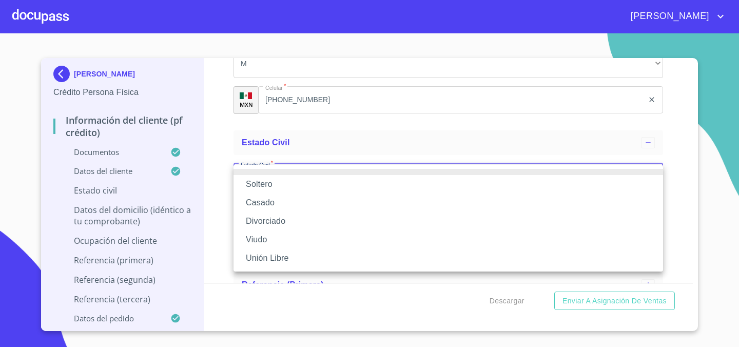
click at [325, 217] on li "Divorciado" at bounding box center [449, 221] width 430 height 18
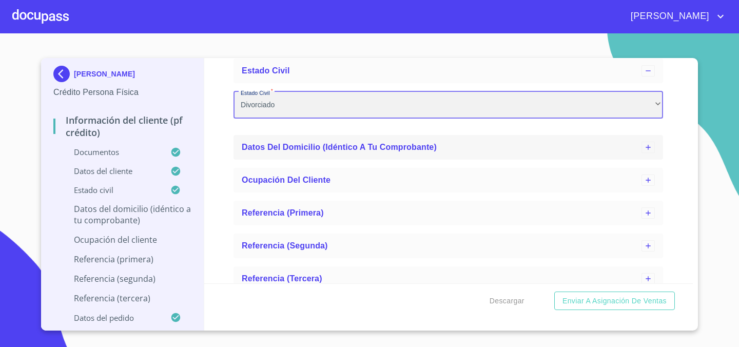
scroll to position [593, 0]
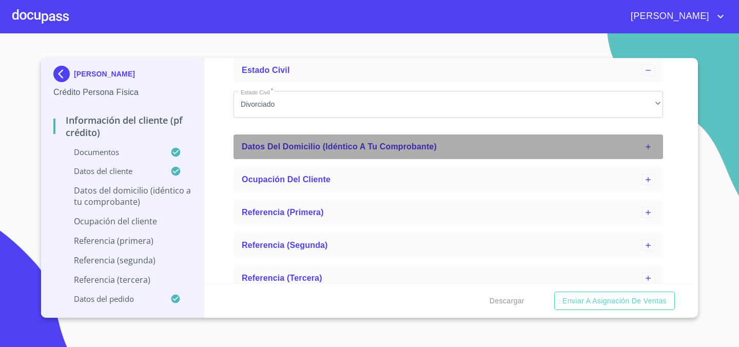
click at [354, 151] on span "Datos del domicilio (idéntico a tu comprobante)" at bounding box center [339, 146] width 195 height 9
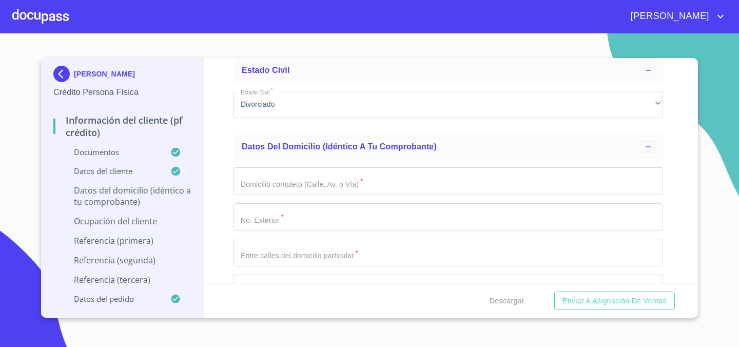
click at [339, 186] on input "Apellido Paterno   *" at bounding box center [449, 181] width 430 height 28
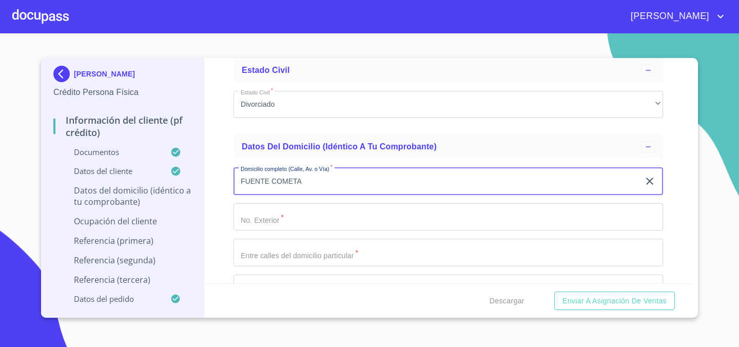
type input "FUENTE COMETA"
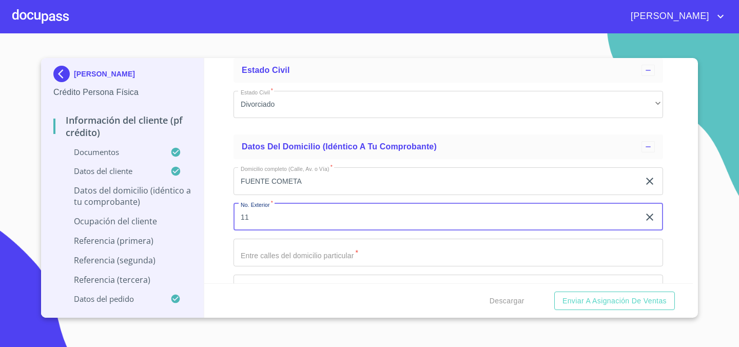
type input "11"
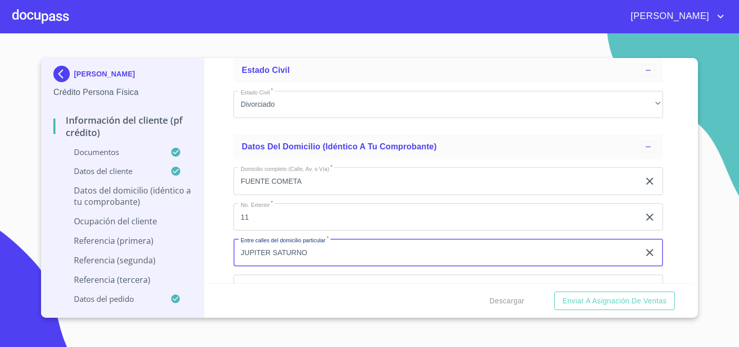
type input "JUPITER SATURNO"
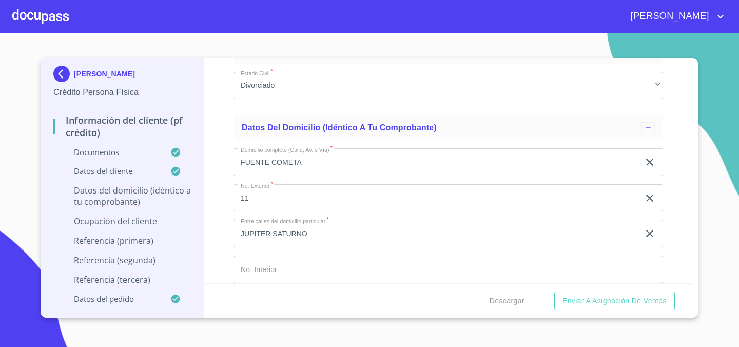
scroll to position [747, 0]
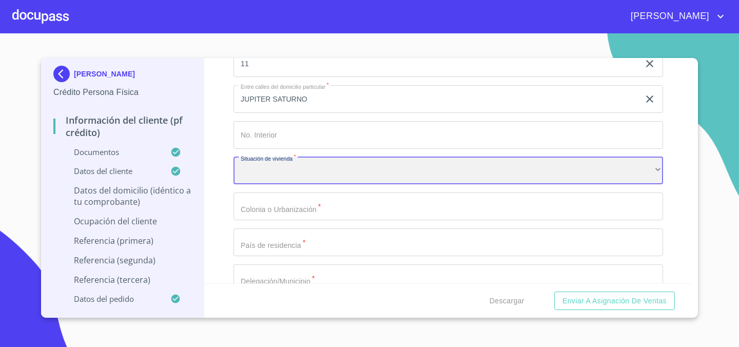
click at [387, 181] on div "​" at bounding box center [449, 171] width 430 height 28
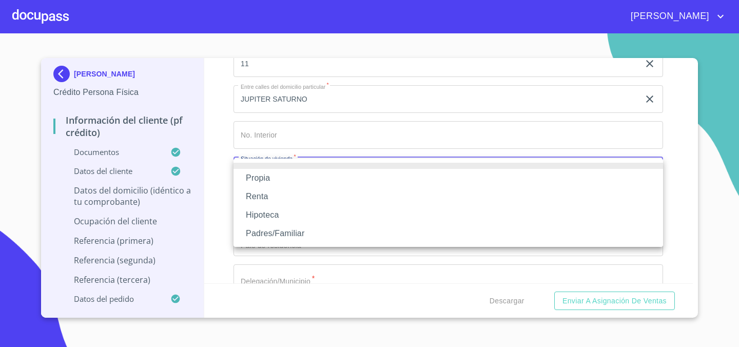
click at [387, 181] on li "Propia" at bounding box center [449, 178] width 430 height 18
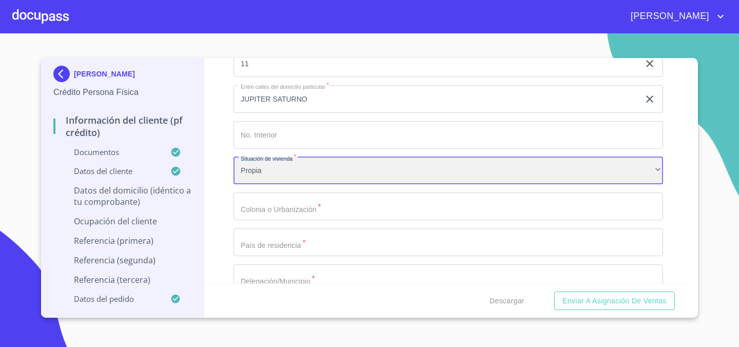
click at [388, 173] on div "Propia" at bounding box center [449, 171] width 430 height 28
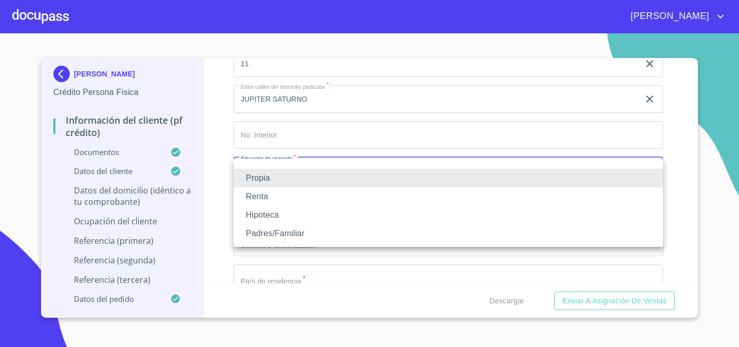
click at [388, 173] on li "Propia" at bounding box center [449, 178] width 430 height 18
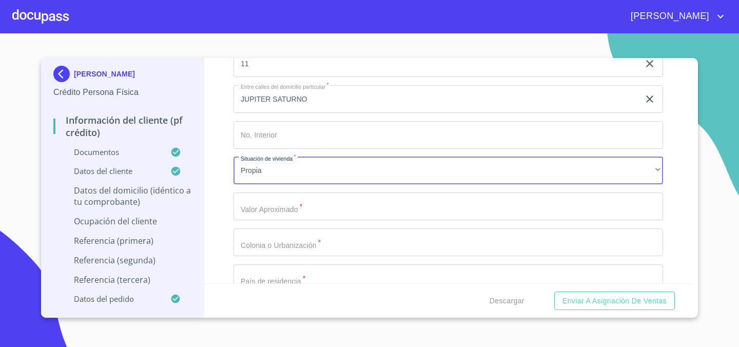
click at [355, 212] on input "Apellido Paterno   *" at bounding box center [449, 207] width 430 height 28
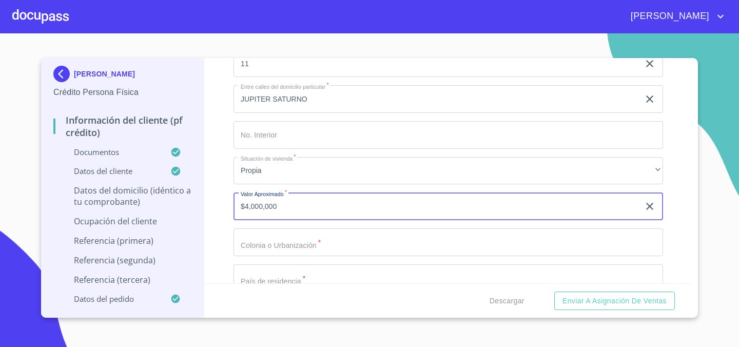
type input "$4,000,000"
click at [326, 249] on input "Apellido Paterno   *" at bounding box center [449, 243] width 430 height 28
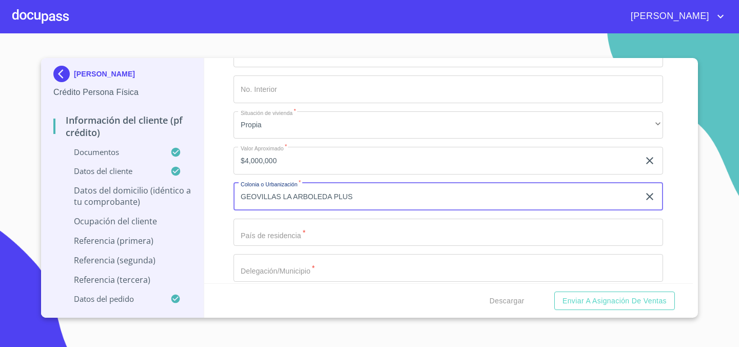
scroll to position [801, 0]
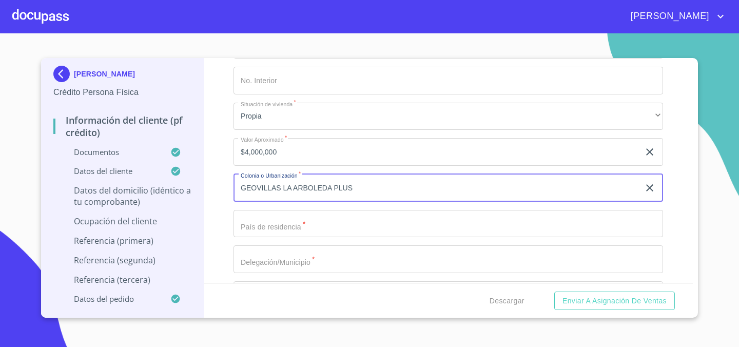
type input "GEOVILLAS LA ARBOLEDA PLUS"
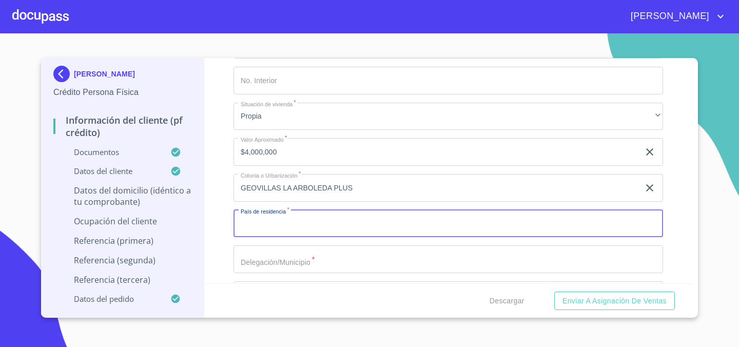
click at [310, 230] on input "Apellido Paterno   *" at bounding box center [449, 224] width 430 height 28
type input "[GEOGRAPHIC_DATA]"
click at [214, 249] on div "Información del cliente (PF crédito) Documentos Datos del cliente Apellido [PER…" at bounding box center [448, 170] width 489 height 225
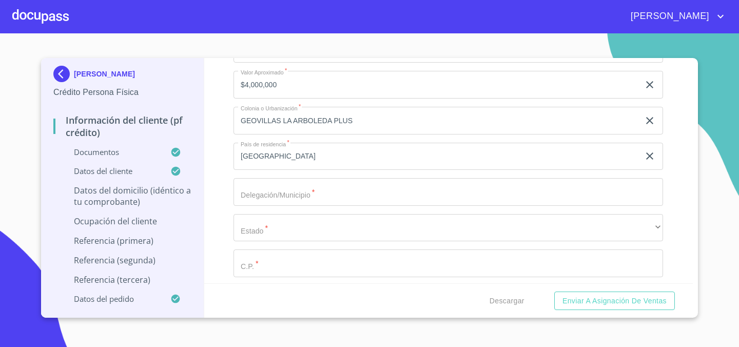
scroll to position [880, 0]
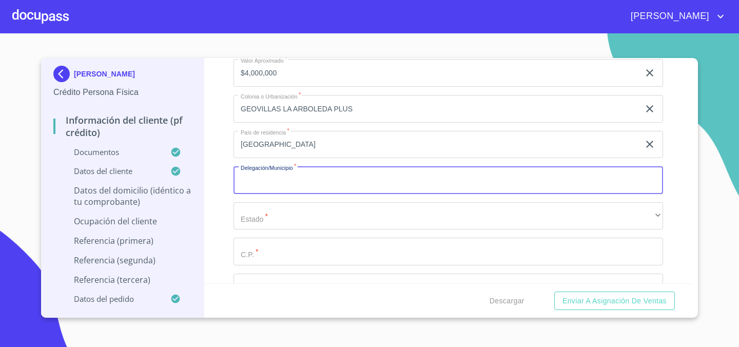
click at [285, 172] on input "Apellido Paterno   *" at bounding box center [449, 180] width 430 height 28
type input "TLAJOMULCO DE ZUÑIGA"
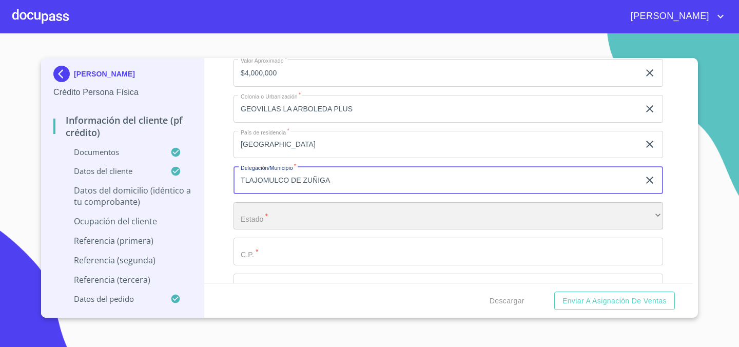
click at [275, 225] on div "​" at bounding box center [449, 216] width 430 height 28
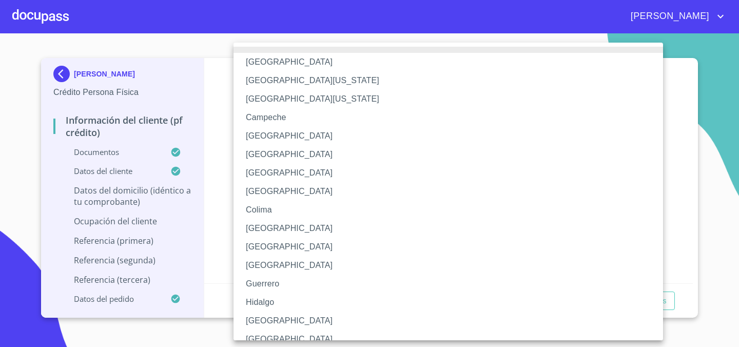
click at [266, 321] on li "[GEOGRAPHIC_DATA]" at bounding box center [449, 321] width 430 height 18
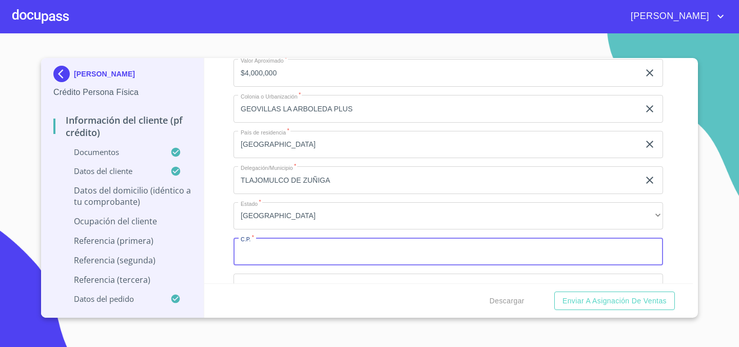
click at [302, 253] on input "Apellido Paterno   *" at bounding box center [449, 252] width 430 height 28
type input "45654"
click at [222, 239] on div "Información del cliente (PF crédito) Documentos Datos del cliente Apellido [PER…" at bounding box center [448, 170] width 489 height 225
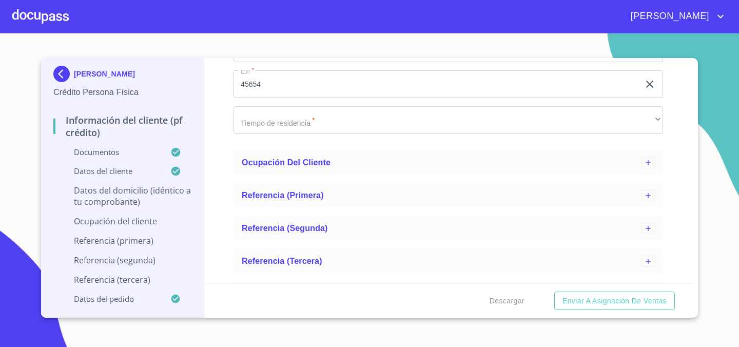
scroll to position [1050, 0]
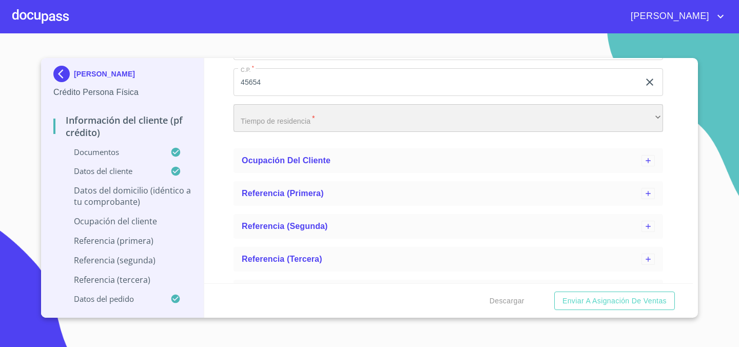
click at [315, 112] on div "​" at bounding box center [449, 118] width 430 height 28
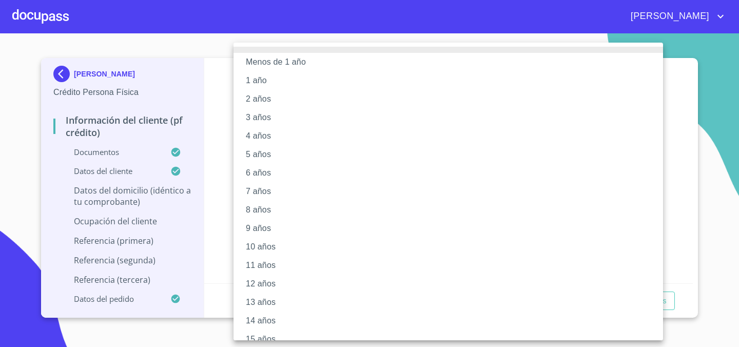
click at [258, 335] on li "15 años" at bounding box center [449, 339] width 430 height 18
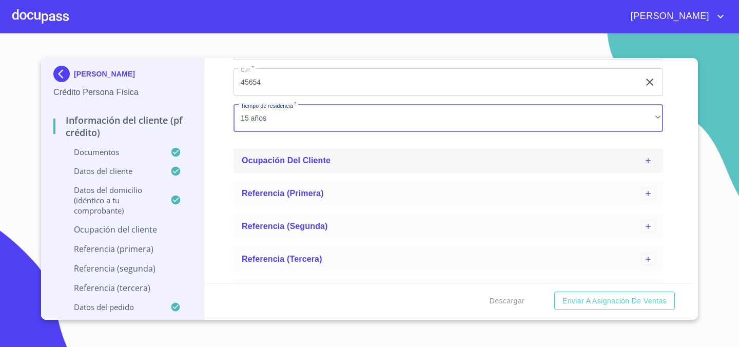
click at [346, 156] on div "Ocupación del Cliente" at bounding box center [442, 161] width 400 height 12
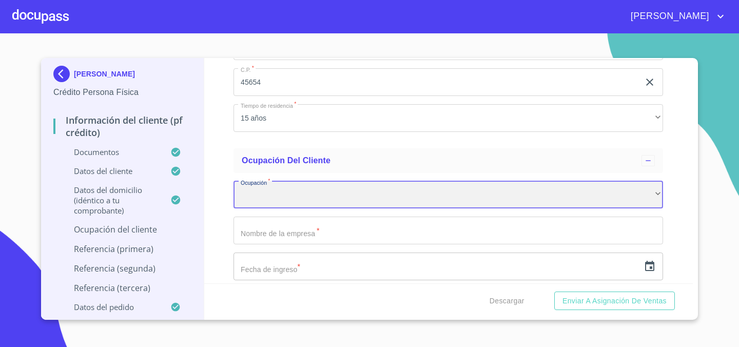
click at [324, 196] on div "​" at bounding box center [449, 195] width 430 height 28
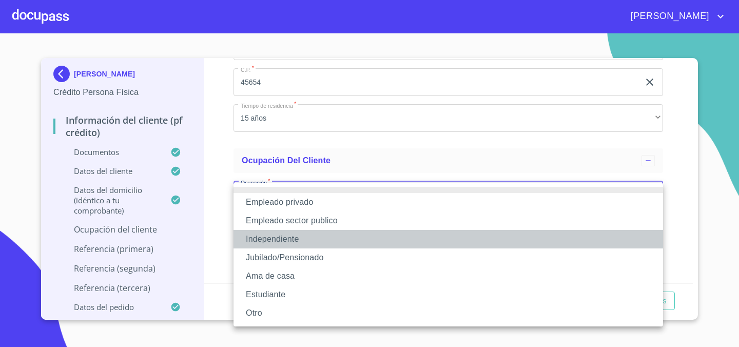
click at [329, 240] on li "Independiente" at bounding box center [449, 239] width 430 height 18
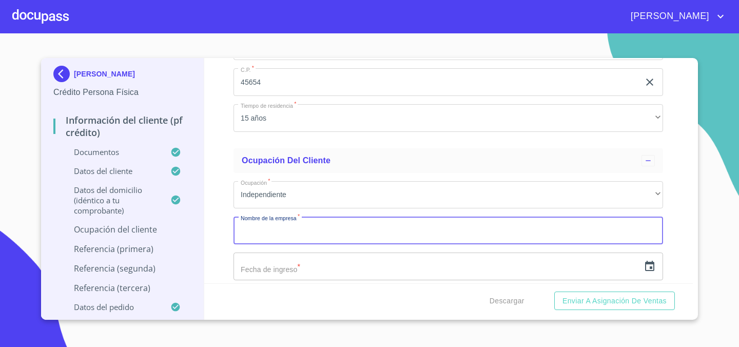
click at [331, 233] on input "Apellido Paterno   *" at bounding box center [449, 231] width 430 height 28
type input "RECOLECTORA DEL BAJIO"
click at [223, 221] on div "Información del cliente (PF crédito) Documentos Datos del cliente Apellido [PER…" at bounding box center [448, 170] width 489 height 225
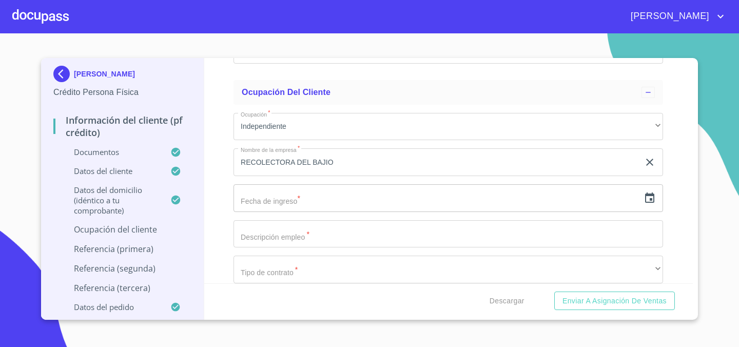
scroll to position [1126, 0]
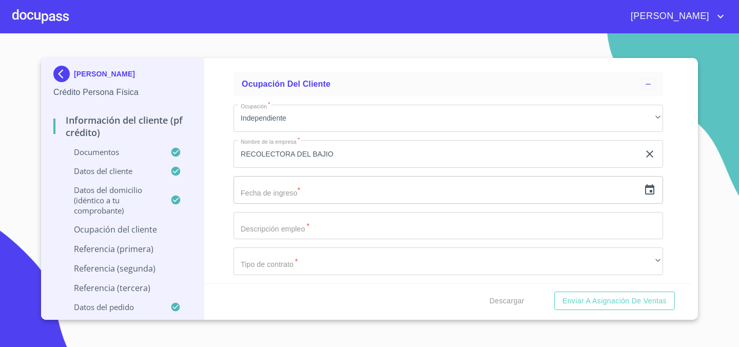
click at [277, 192] on input "text" at bounding box center [437, 190] width 406 height 28
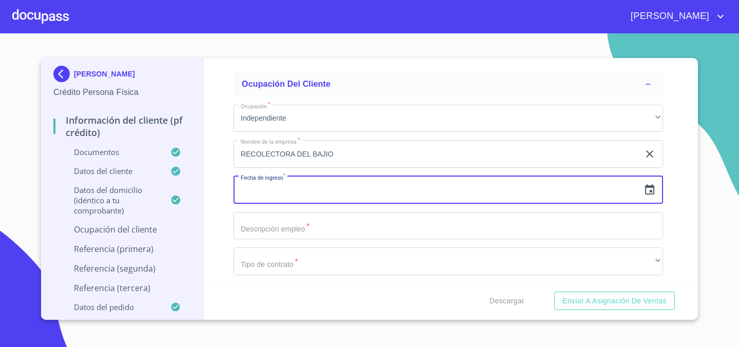
click at [649, 188] on icon "button" at bounding box center [650, 190] width 12 height 12
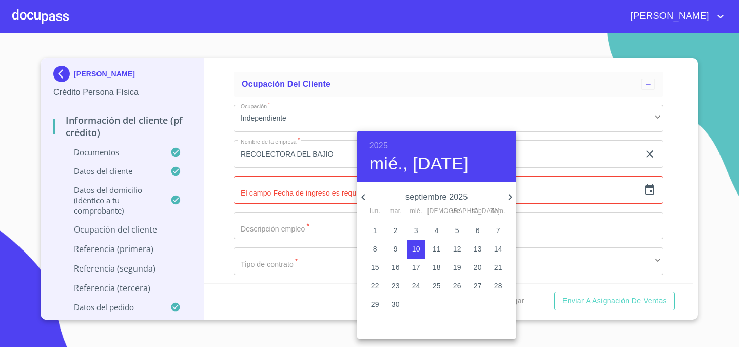
click at [382, 143] on h6 "2025" at bounding box center [379, 146] width 18 height 14
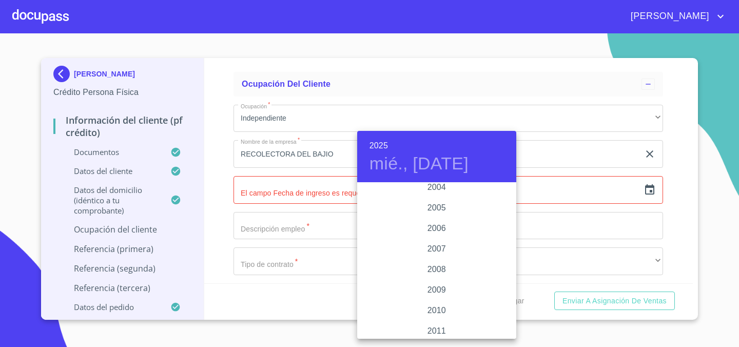
scroll to position [1627, 0]
click at [441, 209] on div "2005" at bounding box center [436, 210] width 159 height 21
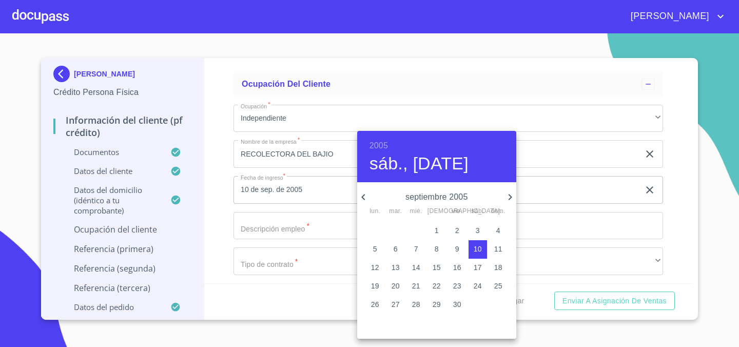
click at [422, 201] on p "septiembre 2005" at bounding box center [437, 197] width 135 height 12
click at [370, 196] on p "septiembre 2005" at bounding box center [437, 197] width 135 height 12
click at [367, 196] on icon "button" at bounding box center [363, 197] width 12 height 12
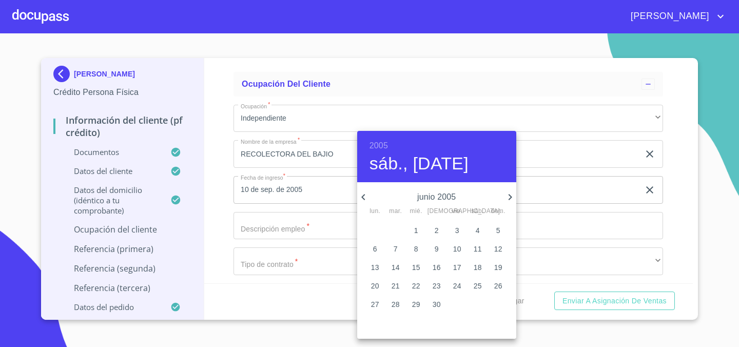
click at [503, 196] on p "junio 2005" at bounding box center [437, 197] width 135 height 12
click at [506, 196] on icon "button" at bounding box center [510, 197] width 12 height 12
click at [500, 251] on p "10" at bounding box center [499, 249] width 8 height 10
type input "10 de [DATE]. de 2005"
click at [499, 246] on p "10" at bounding box center [499, 249] width 8 height 10
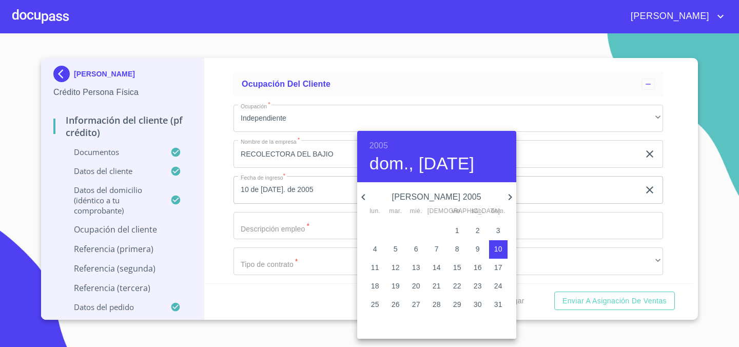
click at [561, 228] on div at bounding box center [369, 173] width 739 height 347
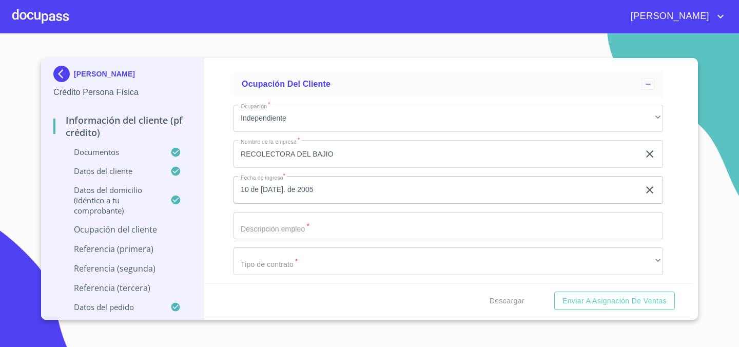
click at [283, 233] on input "Apellido Paterno   *" at bounding box center [449, 226] width 430 height 28
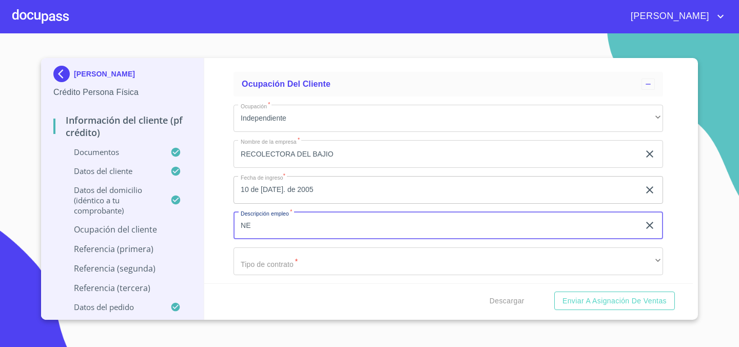
type input "N"
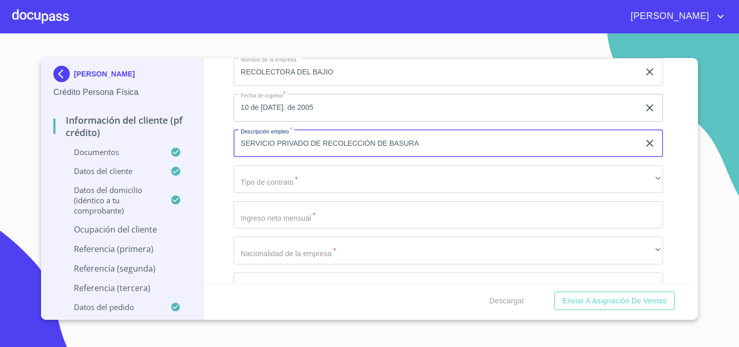
scroll to position [1233, 0]
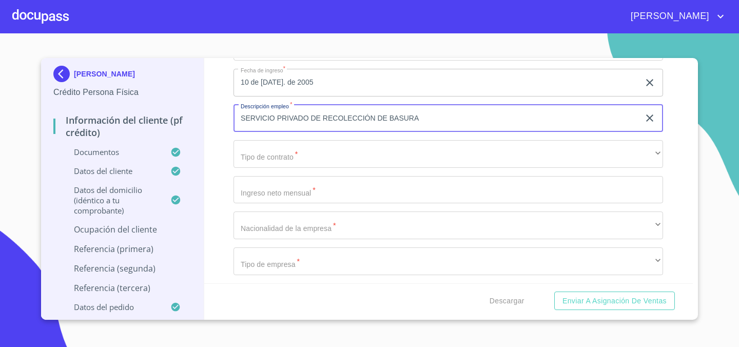
type input "SERVICIO PRIVADO DE RECOLECCIÓN DE BASURA"
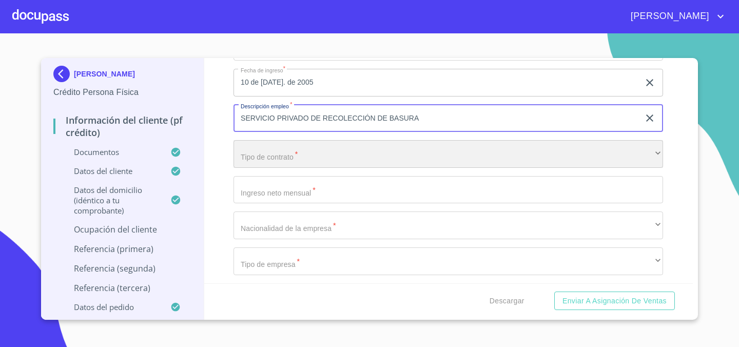
click at [308, 163] on div "​" at bounding box center [449, 154] width 430 height 28
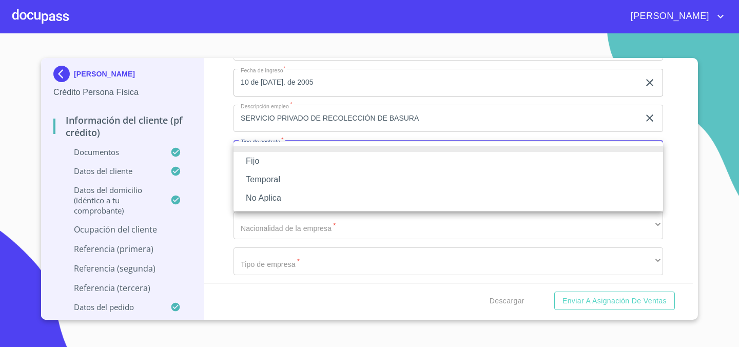
click at [295, 196] on li "No Aplica" at bounding box center [449, 198] width 430 height 18
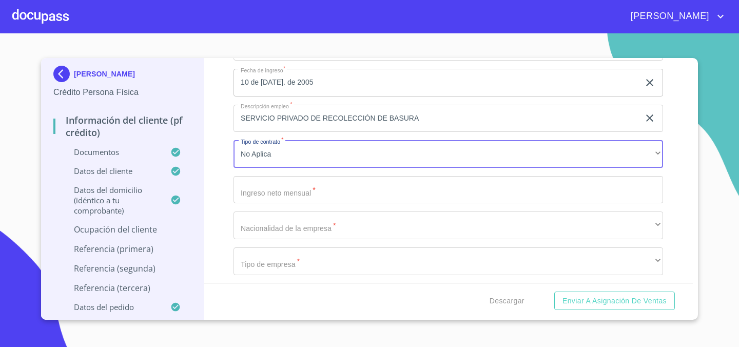
click at [299, 190] on input "Apellido Paterno   *" at bounding box center [449, 190] width 430 height 28
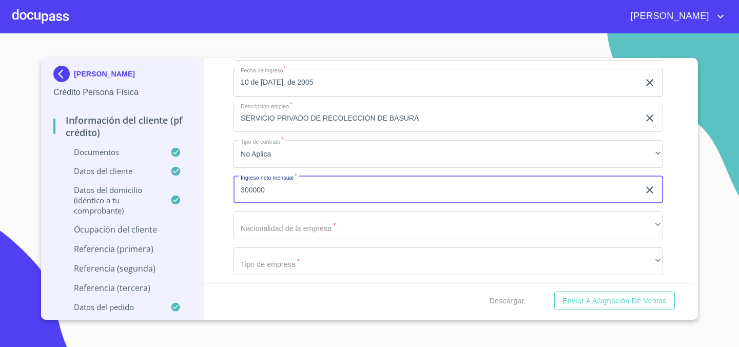
type input "300000"
click at [225, 235] on div "Información del cliente (PF crédito) Documentos Datos del cliente Apellido [PER…" at bounding box center [448, 170] width 489 height 225
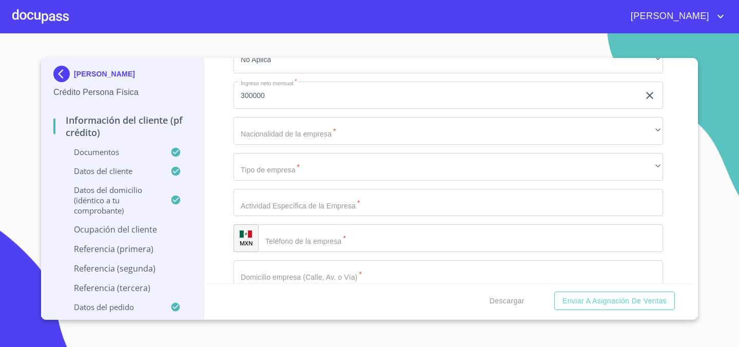
scroll to position [1328, 0]
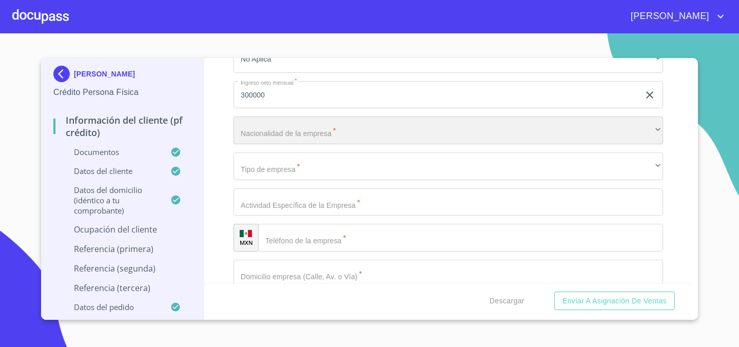
click at [330, 131] on div "​" at bounding box center [449, 131] width 430 height 28
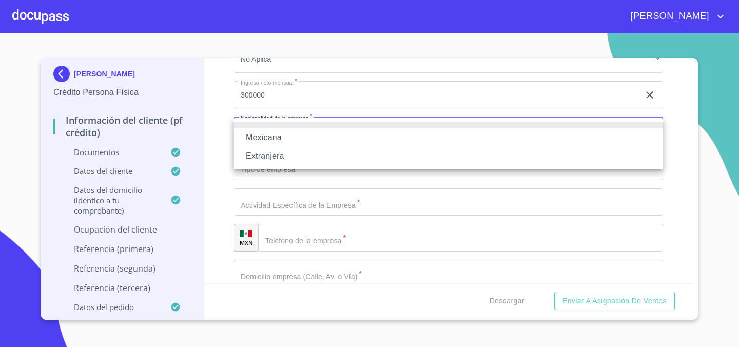
click at [329, 134] on li "Mexicana" at bounding box center [449, 137] width 430 height 18
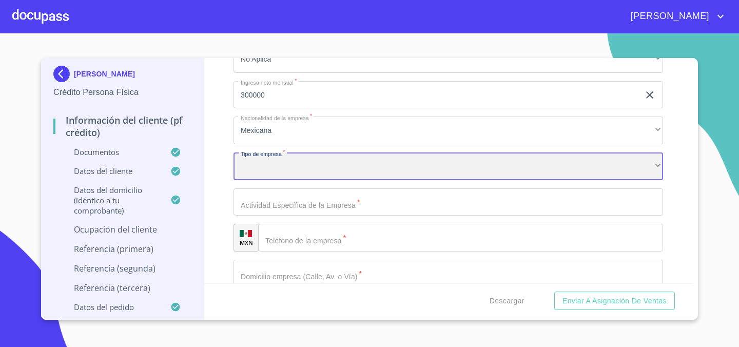
click at [310, 173] on div "​" at bounding box center [449, 167] width 430 height 28
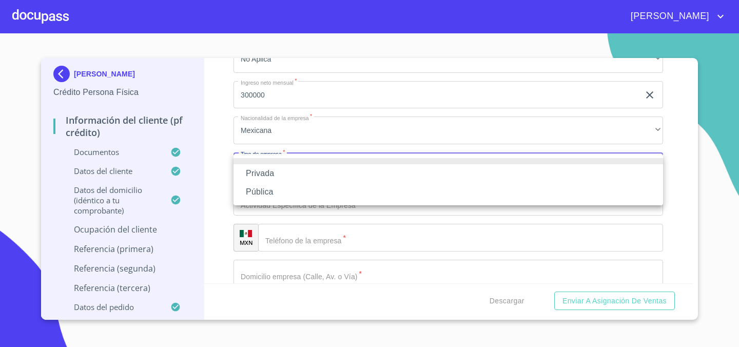
click at [310, 174] on li "Privada" at bounding box center [449, 173] width 430 height 18
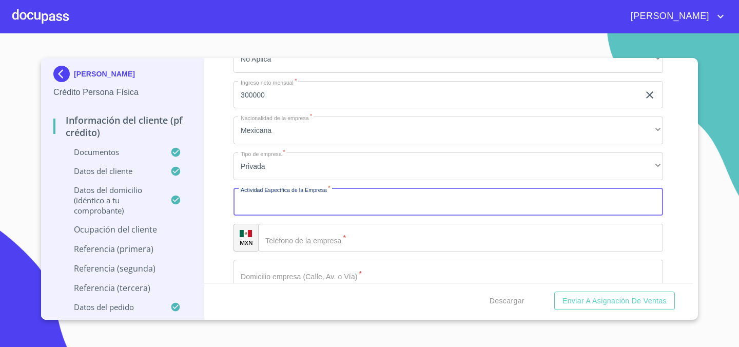
click at [306, 205] on input "Apellido Paterno   *" at bounding box center [449, 202] width 430 height 28
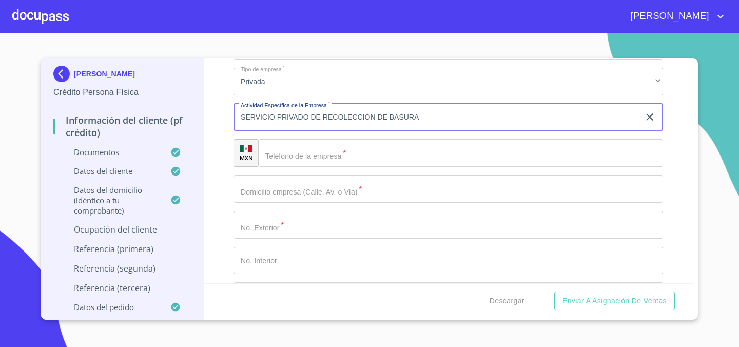
scroll to position [1415, 0]
type input "SERVICIO PRIVADO DE RECOLECCIÓN DE BASURA"
click at [329, 155] on input "Apellido Paterno   *" at bounding box center [460, 151] width 405 height 28
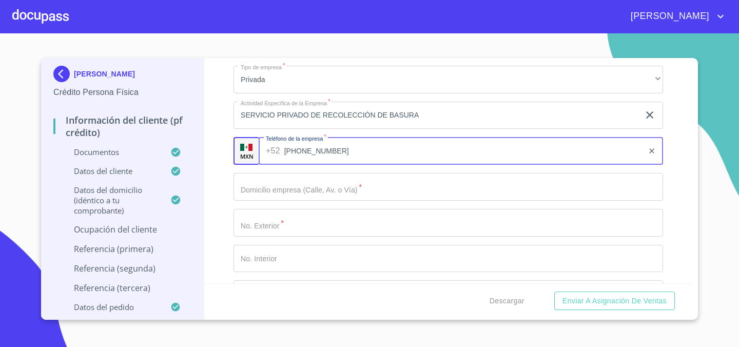
type input "[PHONE_NUMBER]"
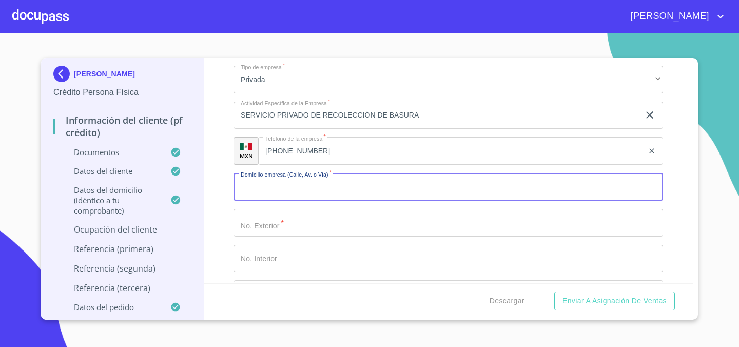
click at [304, 183] on input "Apellido Paterno   *" at bounding box center [449, 187] width 430 height 28
type input "CANAL"
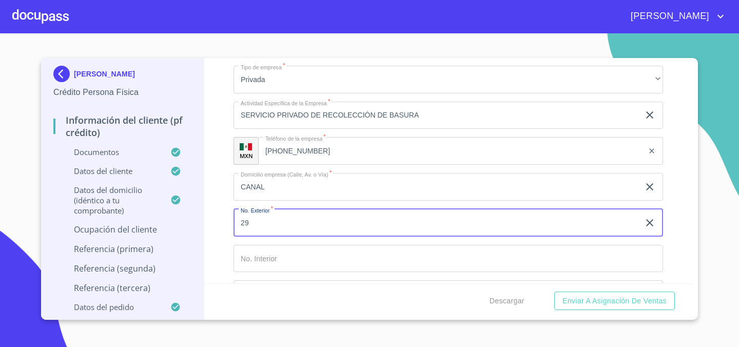
type input "29"
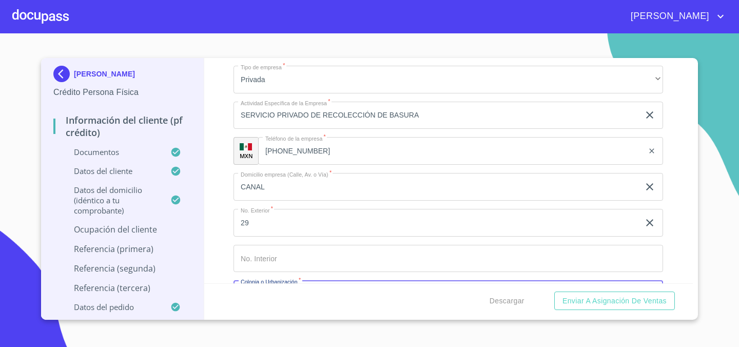
scroll to position [1440, 0]
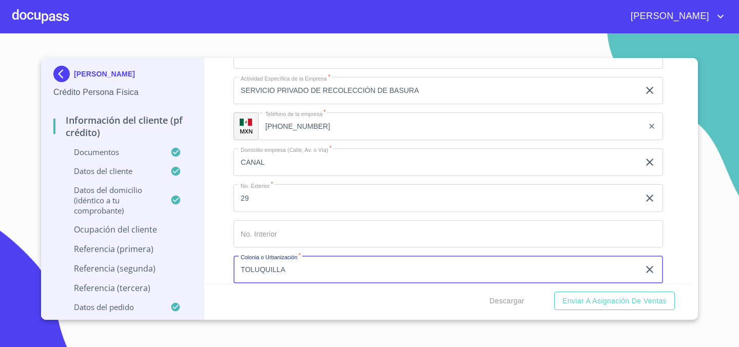
type input "TOLUQUILLA"
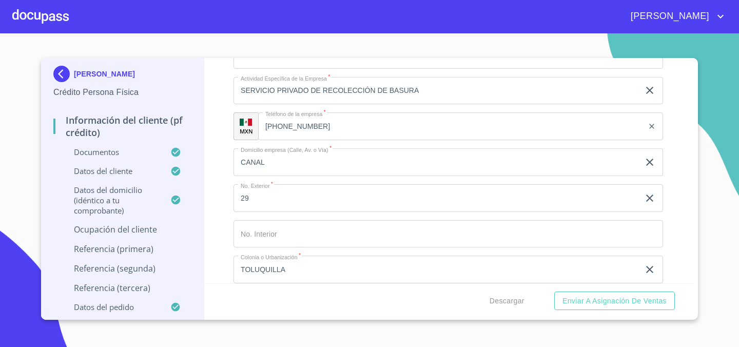
scroll to position [1574, 0]
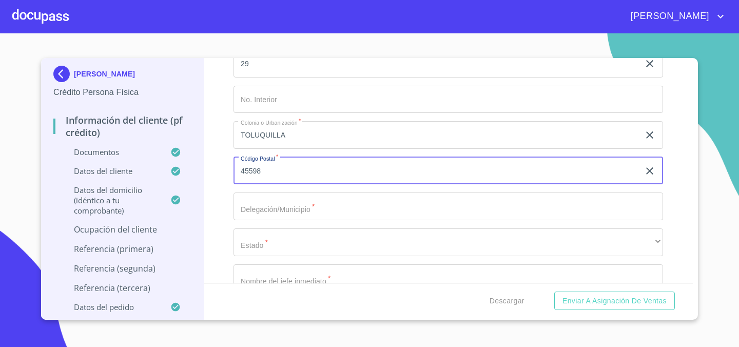
type input "45598"
click at [217, 197] on div "Información del cliente (PF crédito) Documentos Datos del cliente Apellido [PER…" at bounding box center [448, 170] width 489 height 225
click at [283, 210] on input "Apellido Paterno   *" at bounding box center [449, 207] width 430 height 28
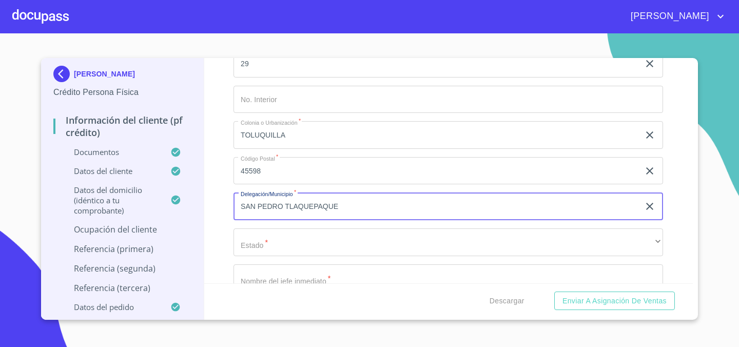
type input "SAN PEDRO TLAQUEPAQUE"
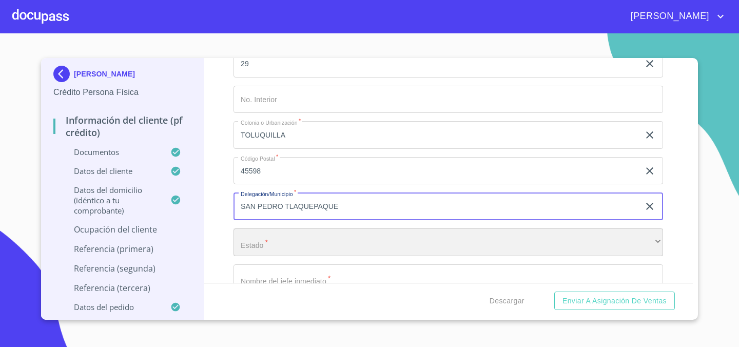
click at [337, 249] on div "​" at bounding box center [449, 243] width 430 height 28
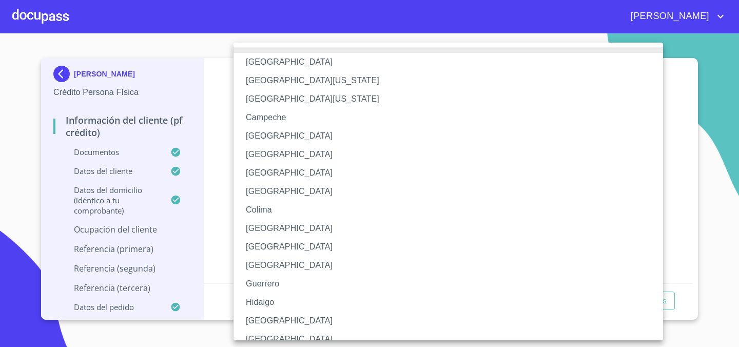
click at [270, 324] on li "[GEOGRAPHIC_DATA]" at bounding box center [449, 321] width 430 height 18
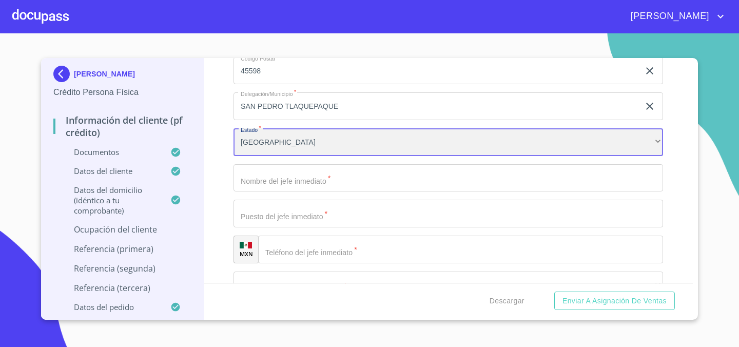
scroll to position [1685, 0]
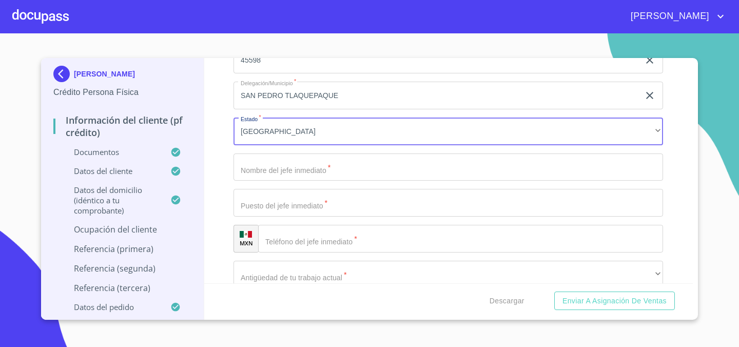
click at [292, 169] on input "Apellido Paterno   *" at bounding box center [449, 168] width 430 height 28
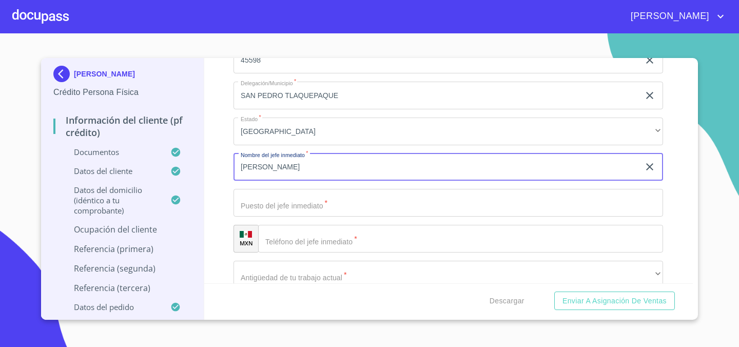
type input "[PERSON_NAME]"
click at [282, 203] on input "Apellido Paterno   *" at bounding box center [449, 203] width 430 height 28
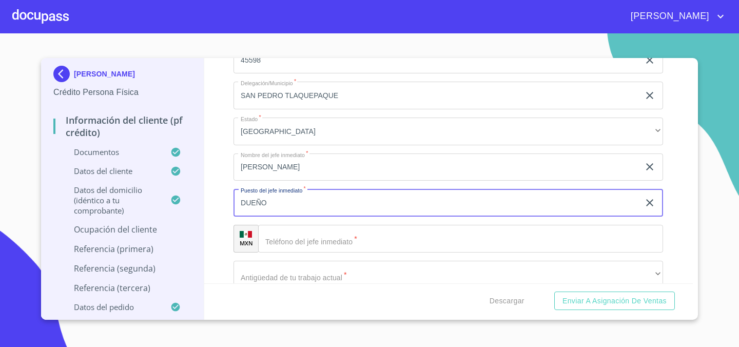
type input "DUEÑO"
click at [325, 244] on input "Apellido Paterno   *" at bounding box center [460, 239] width 405 height 28
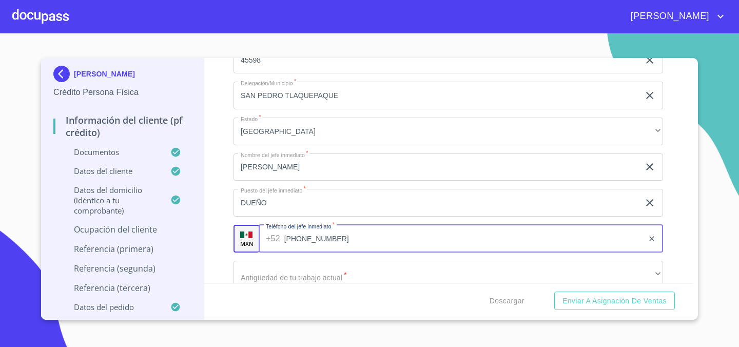
type input "[PHONE_NUMBER]"
click at [211, 219] on div "Información del cliente (PF crédito) Documentos Datos del cliente Apellido [PER…" at bounding box center [448, 170] width 489 height 225
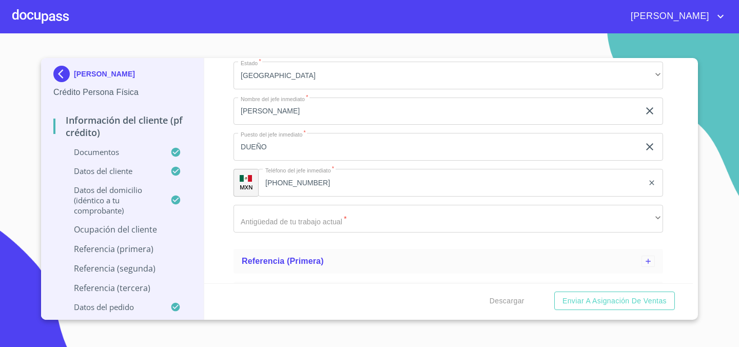
scroll to position [1749, 0]
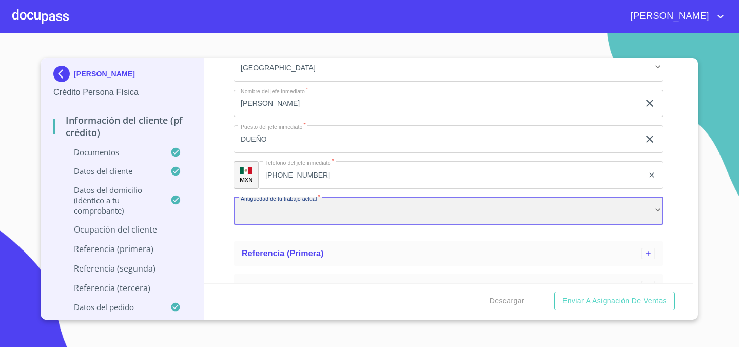
click at [335, 211] on div "​" at bounding box center [449, 211] width 430 height 28
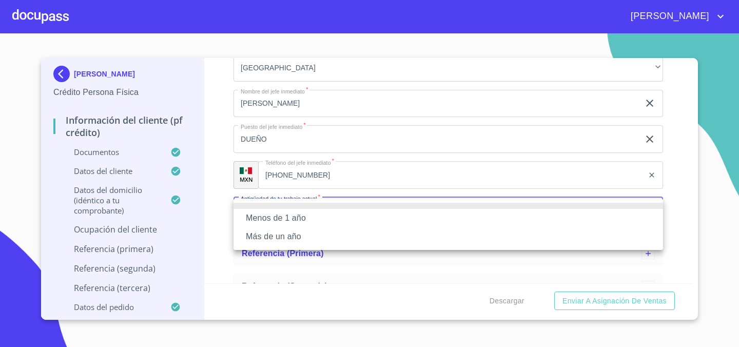
click at [320, 237] on li "Más de un año" at bounding box center [449, 236] width 430 height 18
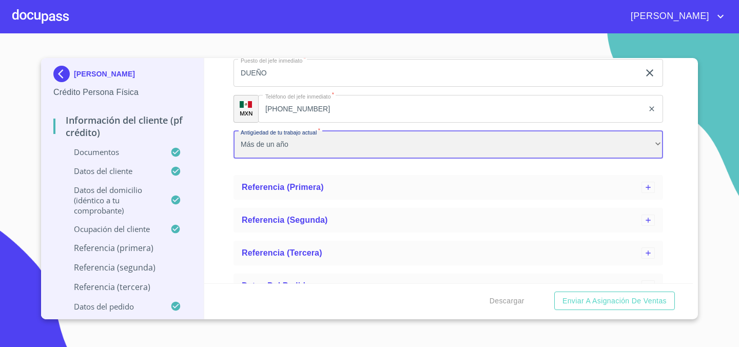
scroll to position [1834, 0]
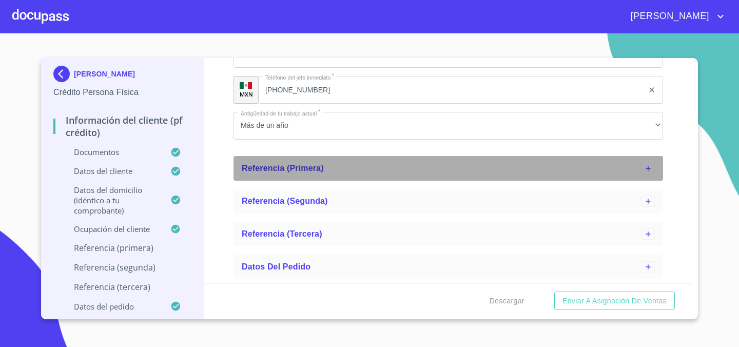
click at [330, 172] on div "Referencia (primera)" at bounding box center [442, 168] width 400 height 12
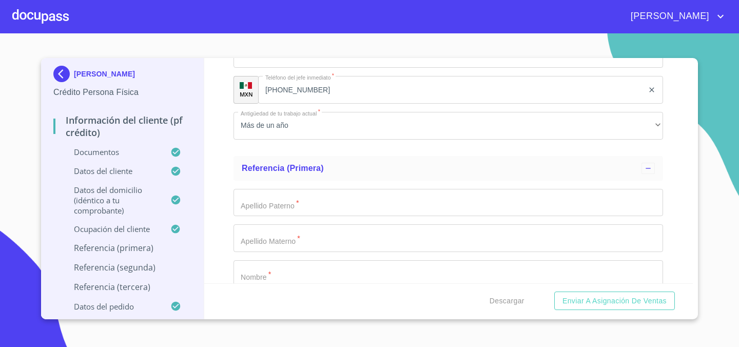
click at [319, 211] on input "Apellido Paterno   *" at bounding box center [449, 203] width 430 height 28
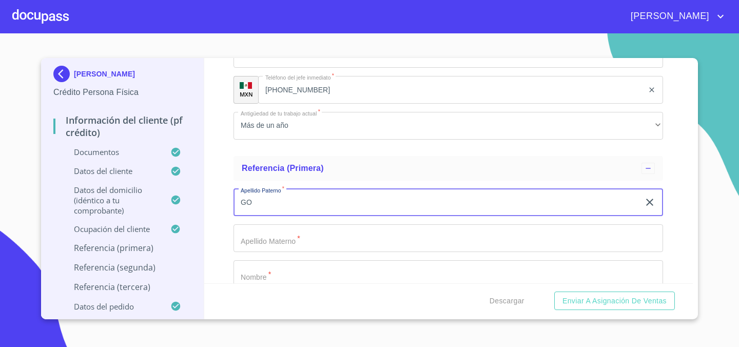
type input "G"
type input "BECERRA"
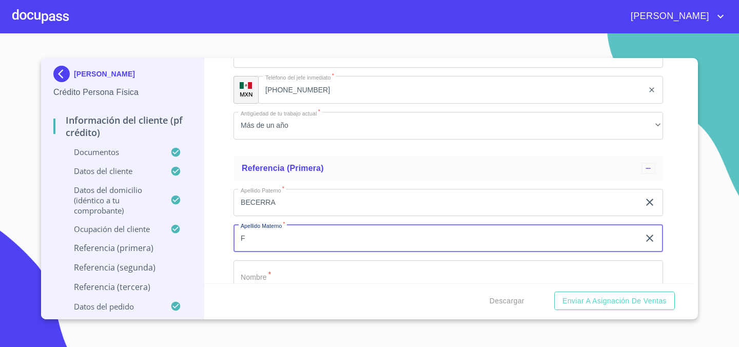
type input "F"
type input "[PERSON_NAME]"
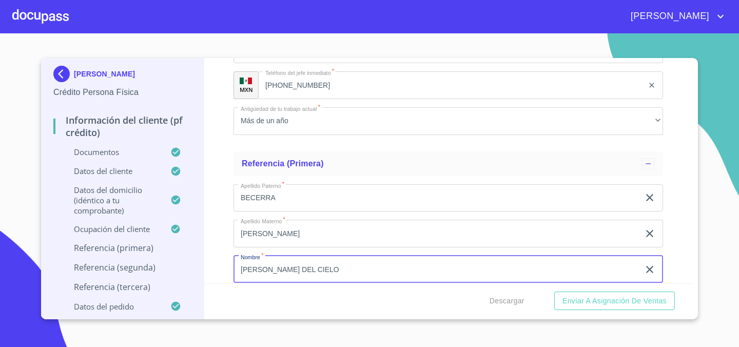
scroll to position [1973, 0]
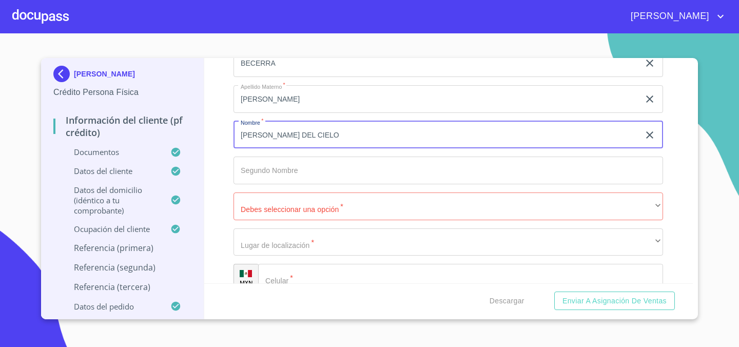
drag, startPoint x: 312, startPoint y: 134, endPoint x: 268, endPoint y: 134, distance: 44.7
click at [267, 134] on input "[PERSON_NAME] DEL CIELO" at bounding box center [437, 135] width 406 height 28
type input "[PERSON_NAME]"
click at [320, 176] on input "Apellido Paterno   *" at bounding box center [449, 171] width 430 height 28
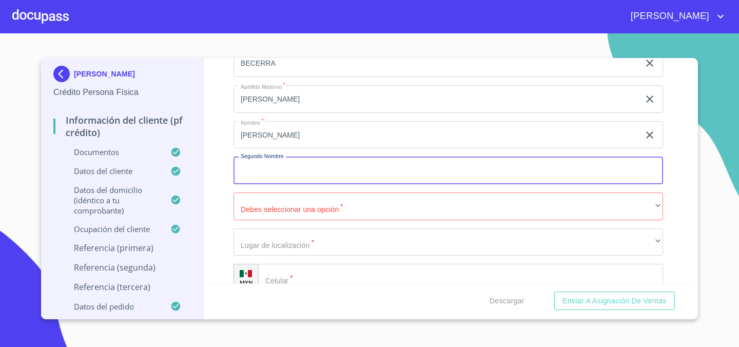
paste input "DEL CIELO"
type input "DEL CIELO"
click at [317, 135] on input "[PERSON_NAME]" at bounding box center [437, 135] width 406 height 28
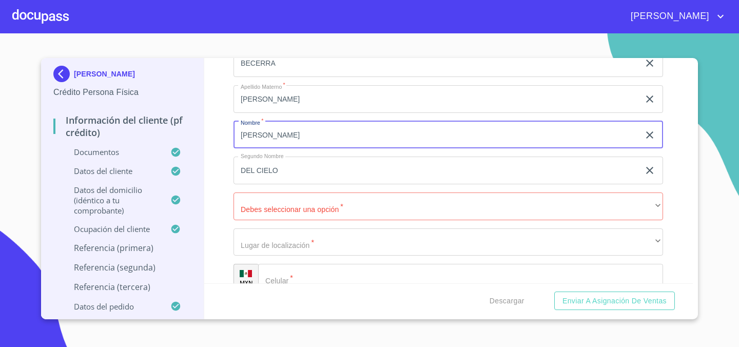
type input "[PERSON_NAME]"
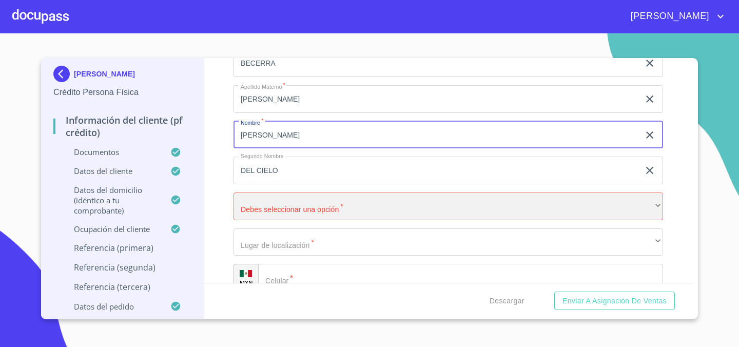
click at [295, 205] on div "​" at bounding box center [449, 207] width 430 height 28
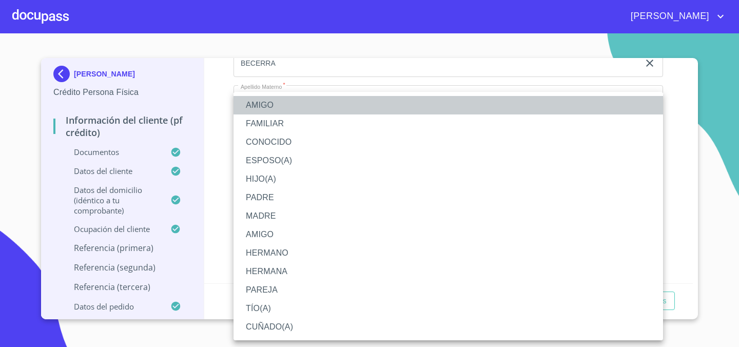
click at [312, 106] on li "AMIGO" at bounding box center [449, 105] width 430 height 18
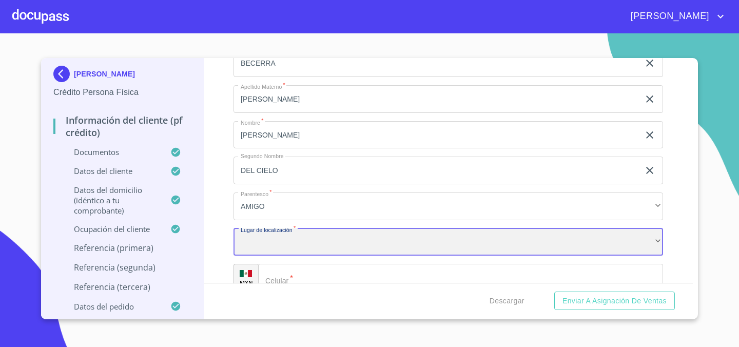
click at [283, 241] on div "​" at bounding box center [449, 243] width 430 height 28
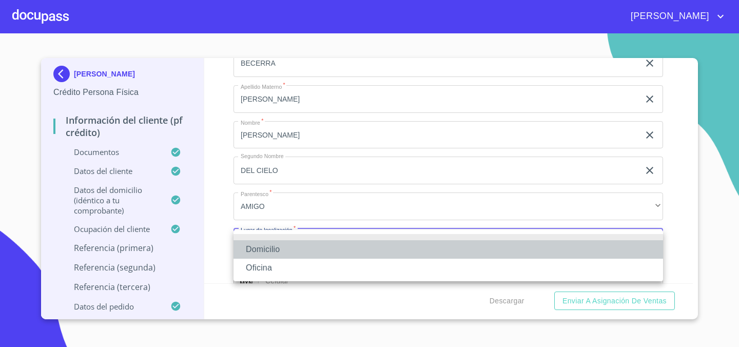
click at [284, 252] on li "Domicilio" at bounding box center [449, 249] width 430 height 18
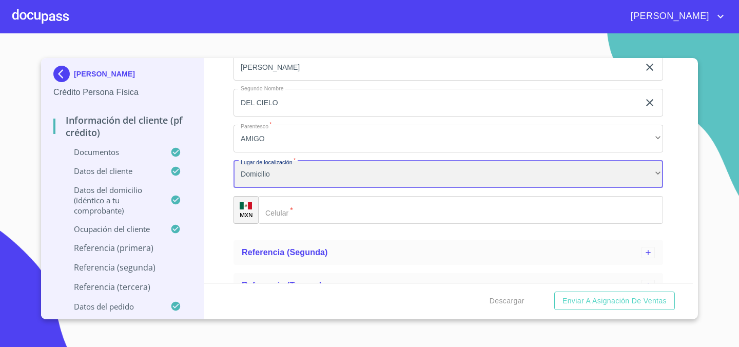
scroll to position [2046, 0]
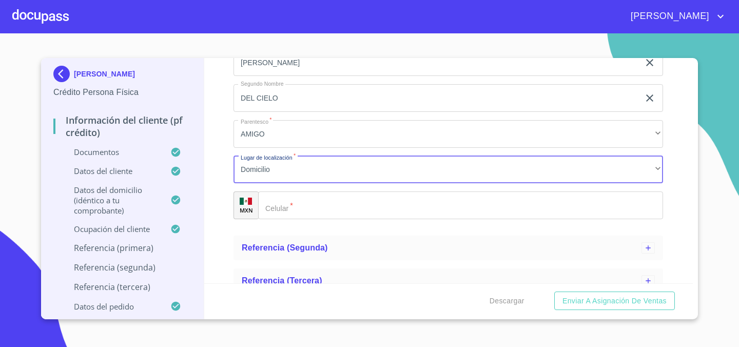
click at [320, 208] on input "Apellido Paterno   *" at bounding box center [460, 206] width 405 height 28
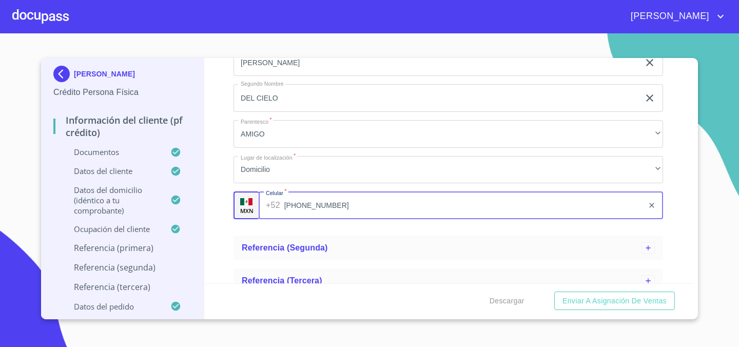
type input "[PHONE_NUMBER]"
click at [213, 216] on div "Información del cliente (PF crédito) Documentos Datos del cliente Apellido [PER…" at bounding box center [448, 170] width 489 height 225
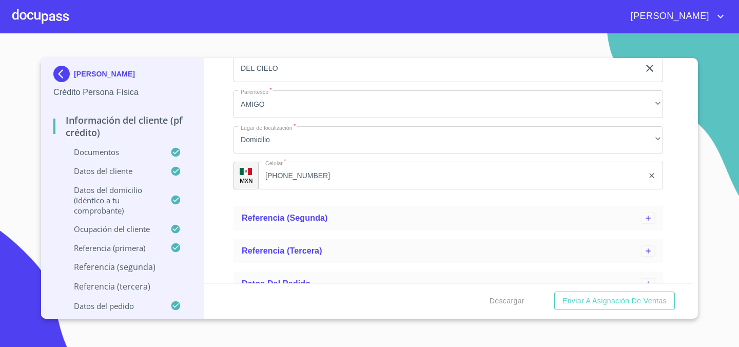
scroll to position [2093, 0]
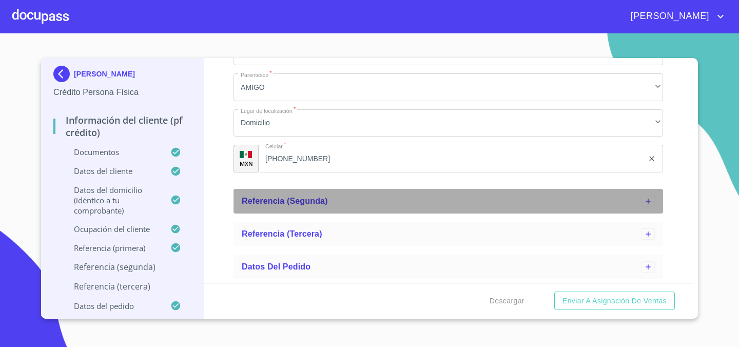
click at [311, 200] on span "Referencia (segunda)" at bounding box center [285, 201] width 86 height 9
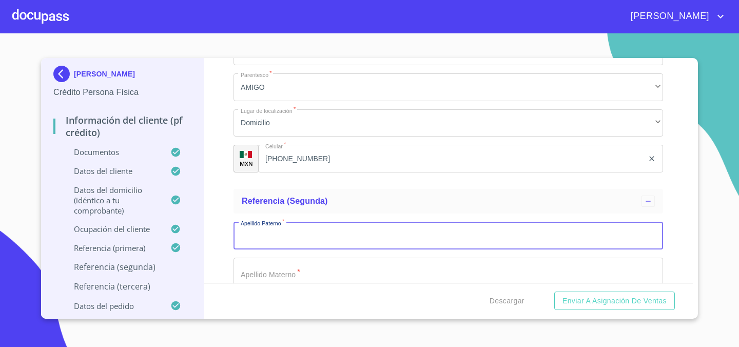
click at [293, 240] on input "Apellido Paterno   *" at bounding box center [449, 236] width 430 height 28
type input "[PERSON_NAME]"
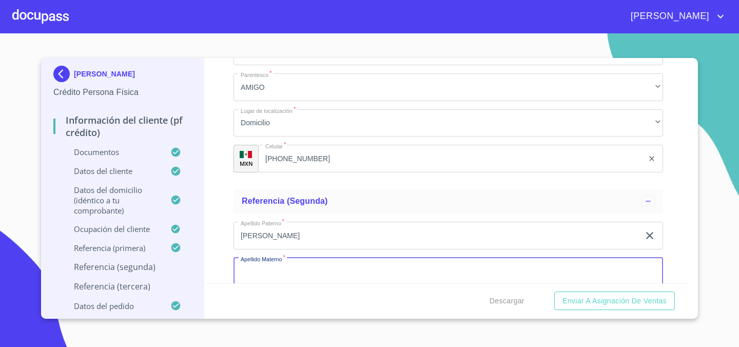
scroll to position [2095, 0]
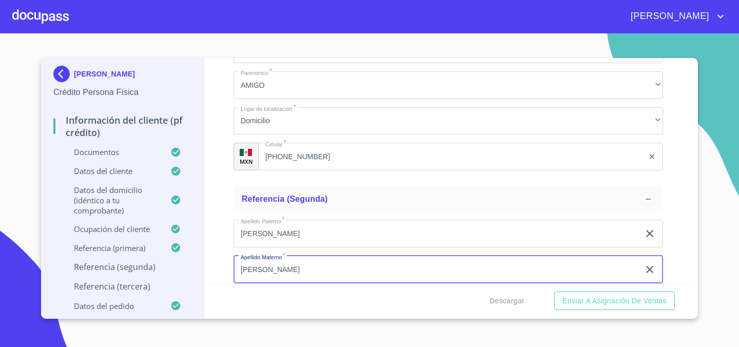
type input "[PERSON_NAME]"
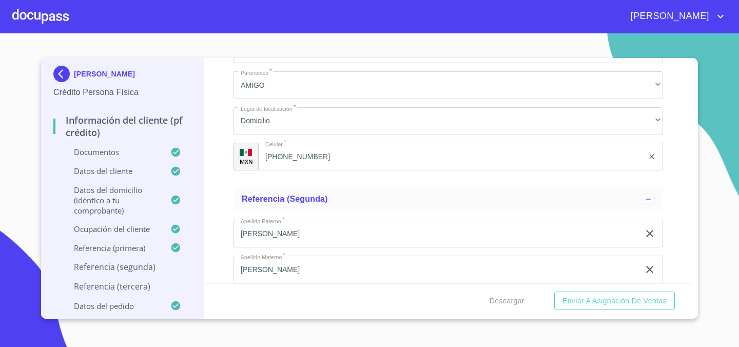
scroll to position [2229, 0]
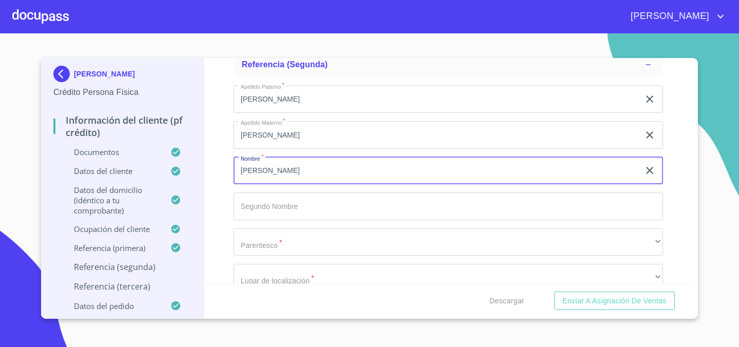
type input "[PERSON_NAME]"
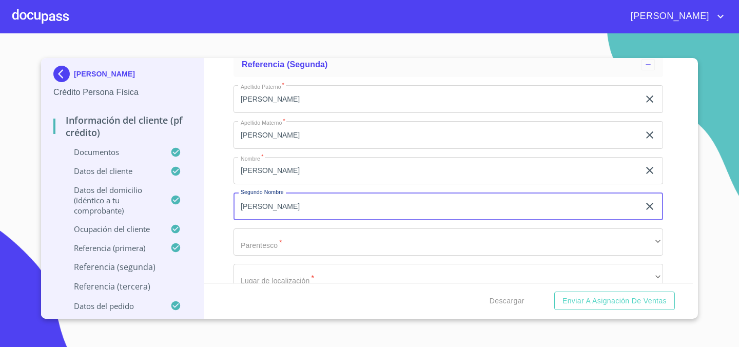
type input "[PERSON_NAME]"
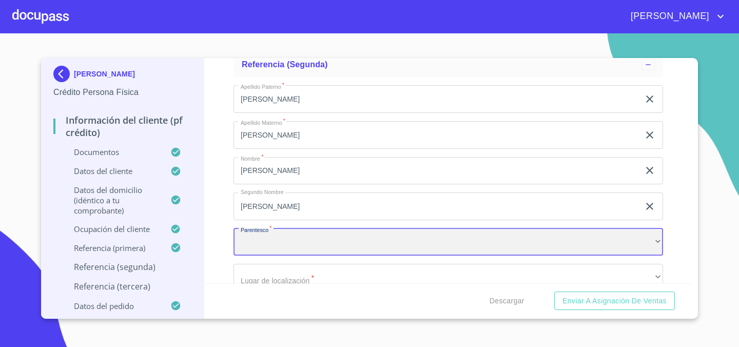
click at [294, 244] on div "​" at bounding box center [449, 243] width 430 height 28
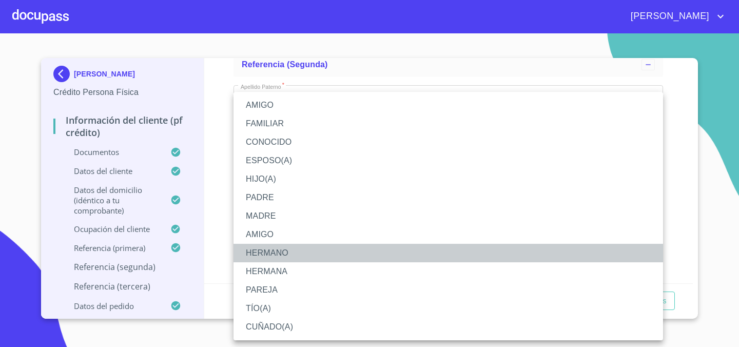
click at [284, 249] on li "HERMANO" at bounding box center [449, 253] width 430 height 18
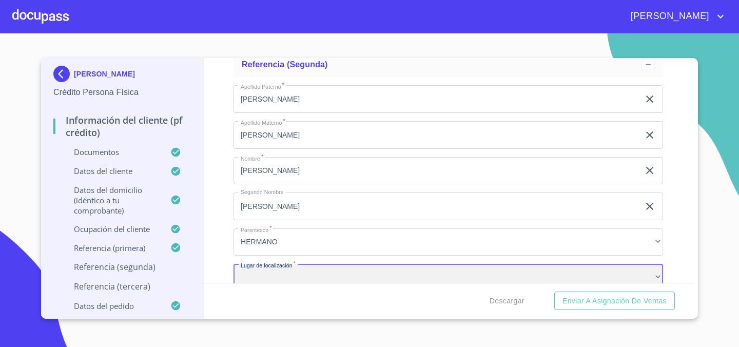
click at [312, 278] on div "​" at bounding box center [449, 278] width 430 height 28
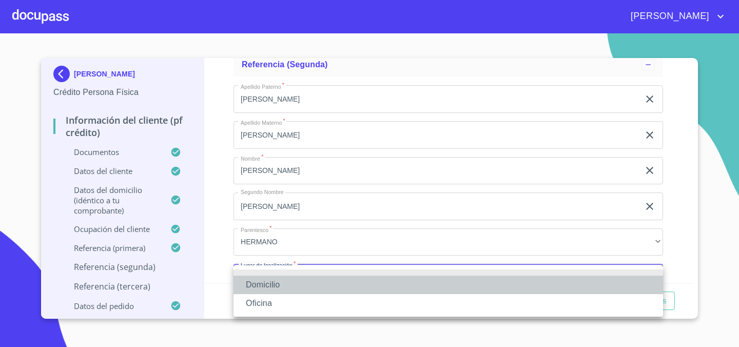
click at [312, 278] on li "Domicilio" at bounding box center [449, 285] width 430 height 18
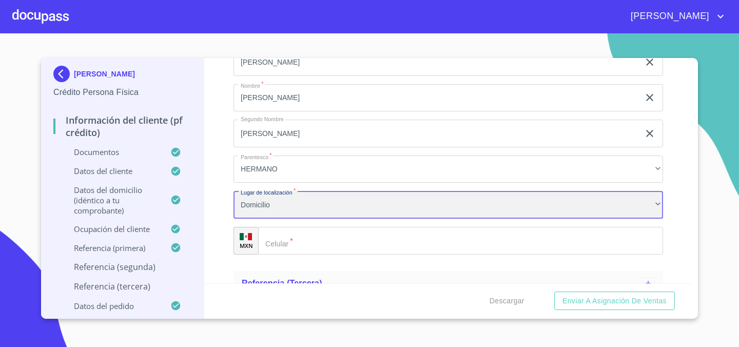
scroll to position [2351, 0]
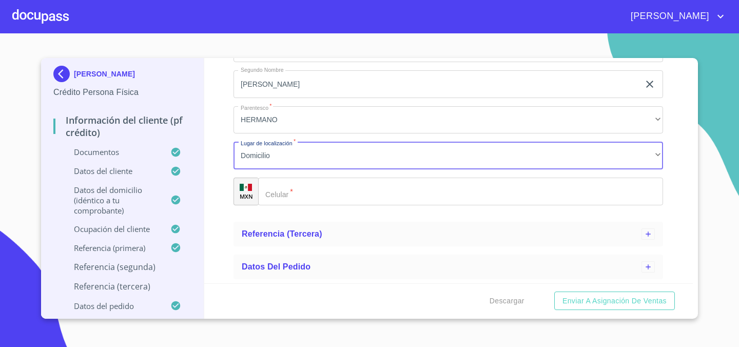
click at [305, 190] on input "Apellido Paterno   *" at bounding box center [460, 192] width 405 height 28
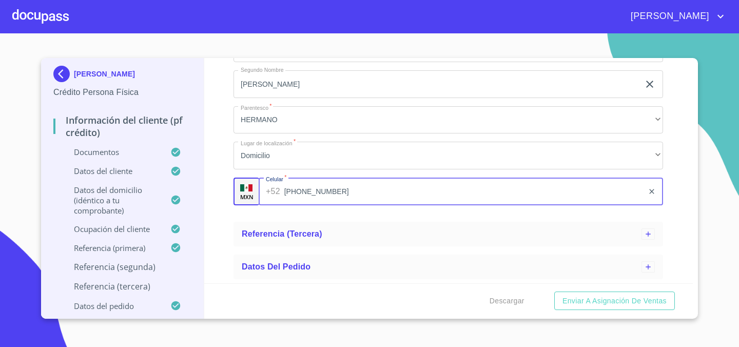
type input "[PHONE_NUMBER]"
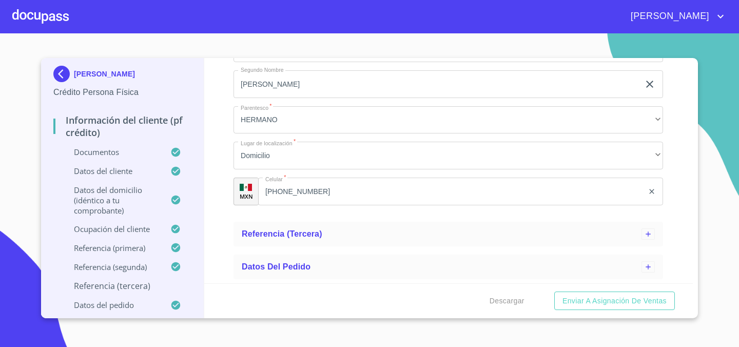
click at [219, 219] on div "Información del cliente (PF crédito) Documentos Datos del cliente Apellido [PER…" at bounding box center [448, 170] width 489 height 225
click at [282, 224] on div "Referencia (tercera)" at bounding box center [449, 234] width 430 height 25
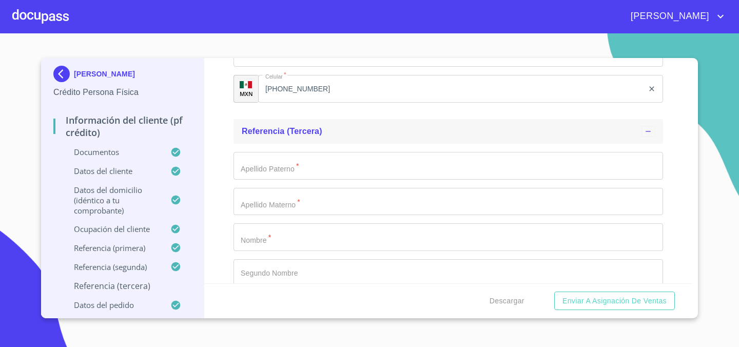
scroll to position [2456, 0]
click at [308, 170] on input "Apellido Paterno   *" at bounding box center [449, 164] width 430 height 28
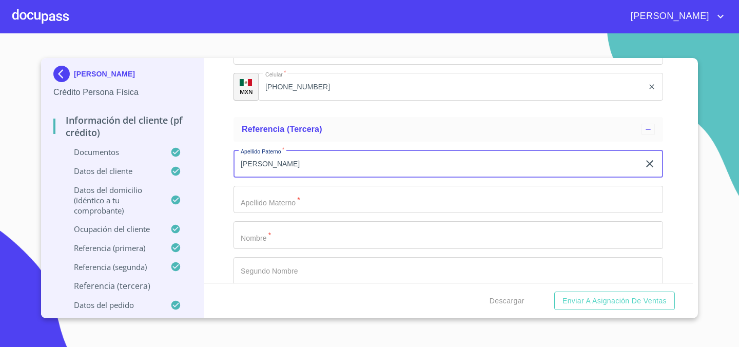
type input "[PERSON_NAME]"
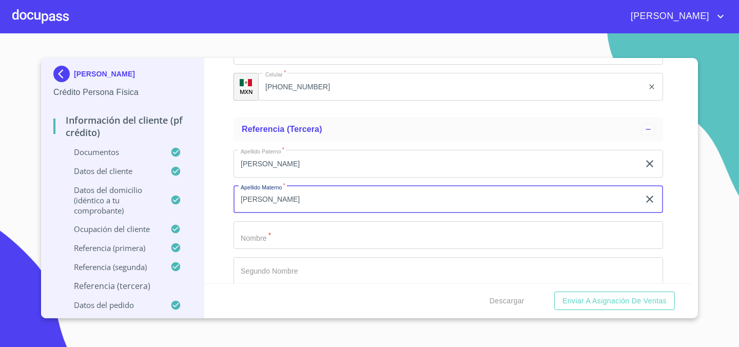
type input "[PERSON_NAME]"
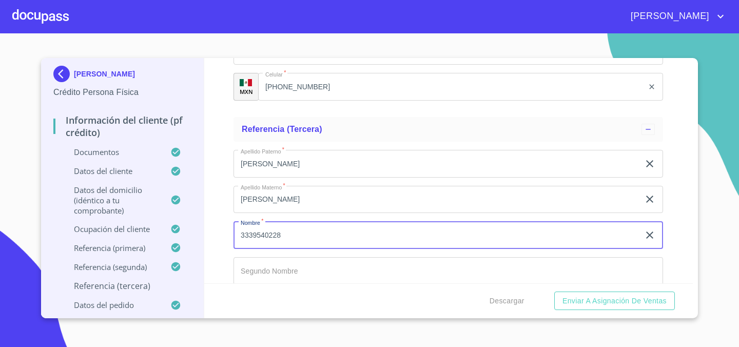
type input "3339540228"
click at [217, 206] on div "Información del cliente (PF crédito) Documentos Datos del cliente Apellido [PER…" at bounding box center [448, 170] width 489 height 225
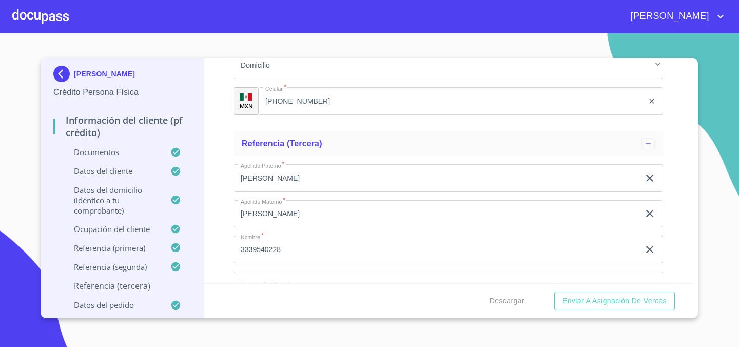
scroll to position [2471, 0]
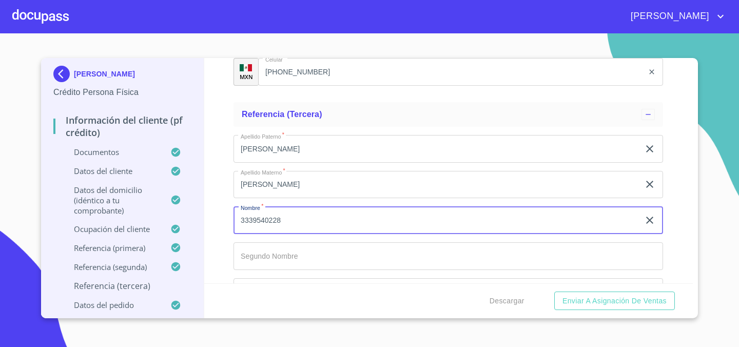
drag, startPoint x: 286, startPoint y: 222, endPoint x: 226, endPoint y: 224, distance: 59.1
click at [226, 224] on div "Información del cliente (PF crédito) Documentos Datos del cliente Apellido [PER…" at bounding box center [448, 170] width 489 height 225
drag, startPoint x: 301, startPoint y: 229, endPoint x: 221, endPoint y: 214, distance: 81.9
click at [221, 214] on div "Información del cliente (PF crédito) Documentos Datos del cliente Apellido [PER…" at bounding box center [448, 170] width 489 height 225
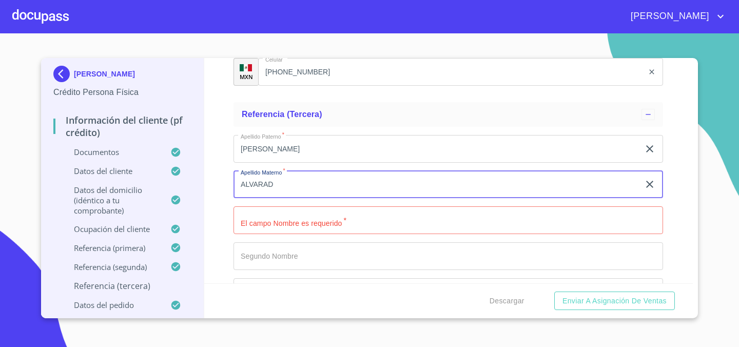
type input "[PERSON_NAME]"
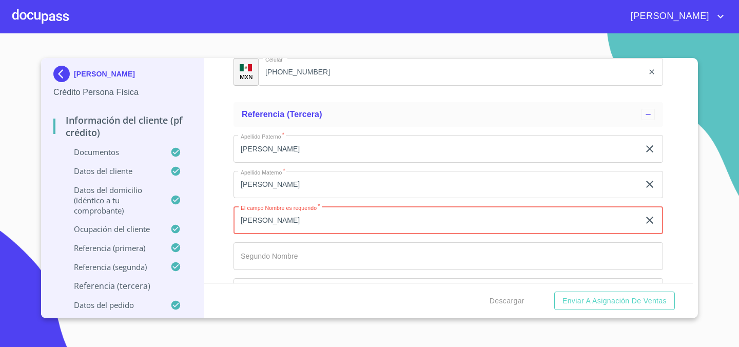
type input "[PERSON_NAME]"
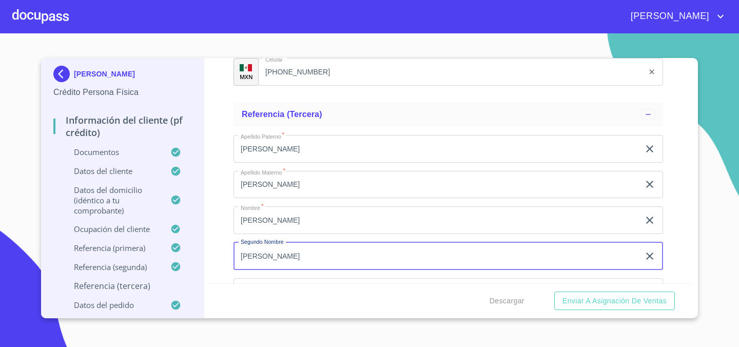
type input "[PERSON_NAME]"
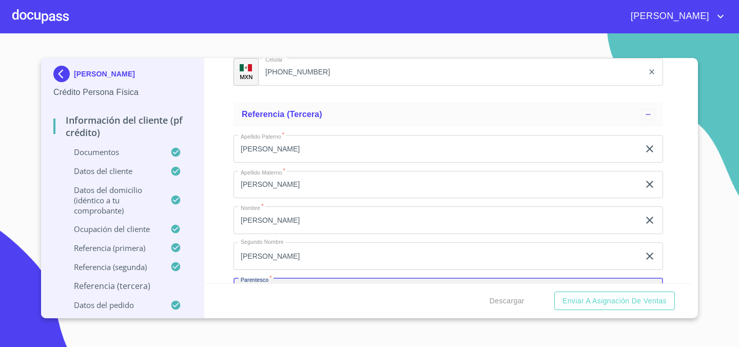
scroll to position [2494, 0]
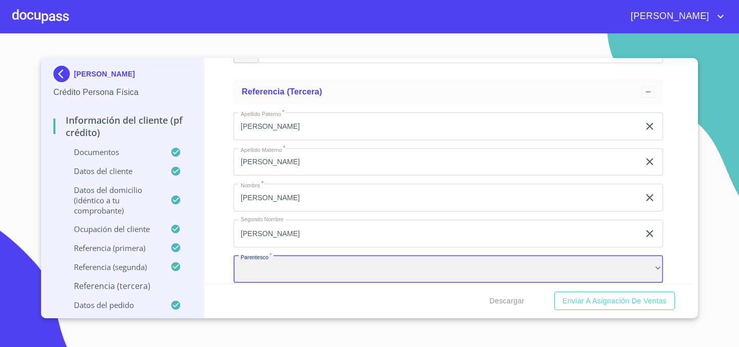
click at [262, 261] on div "​" at bounding box center [449, 270] width 430 height 28
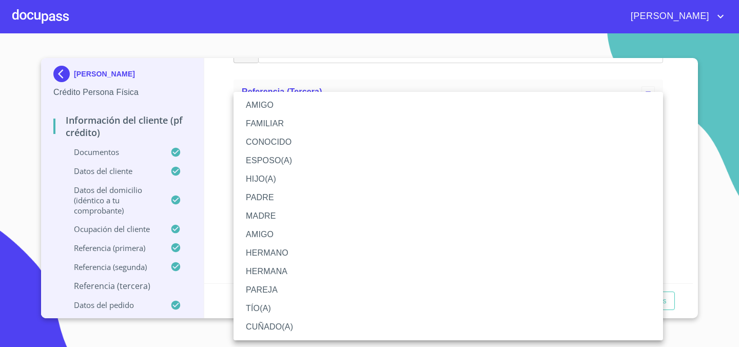
click at [280, 253] on li "HERMANO" at bounding box center [449, 253] width 430 height 18
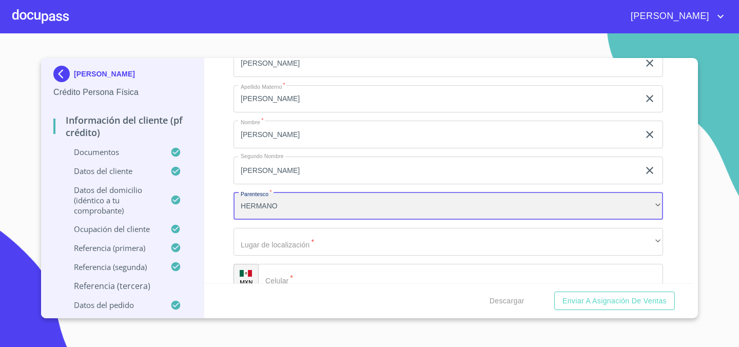
scroll to position [2558, 0]
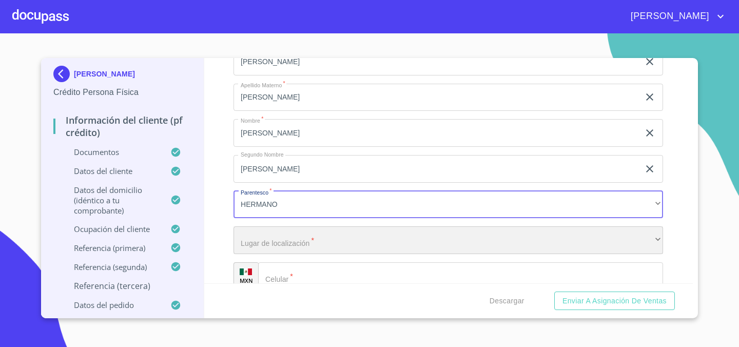
click at [334, 241] on div "​" at bounding box center [449, 240] width 430 height 28
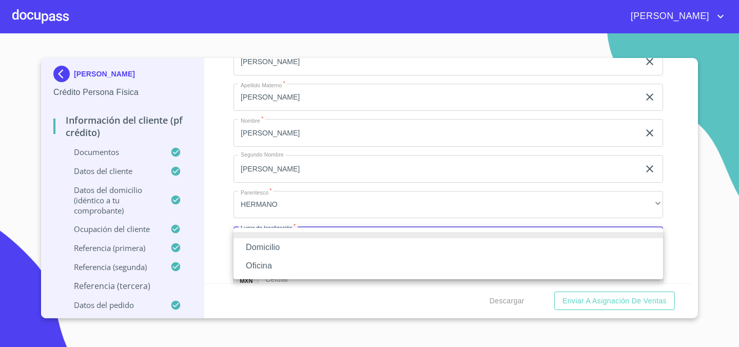
click at [318, 252] on li "Domicilio" at bounding box center [449, 247] width 430 height 18
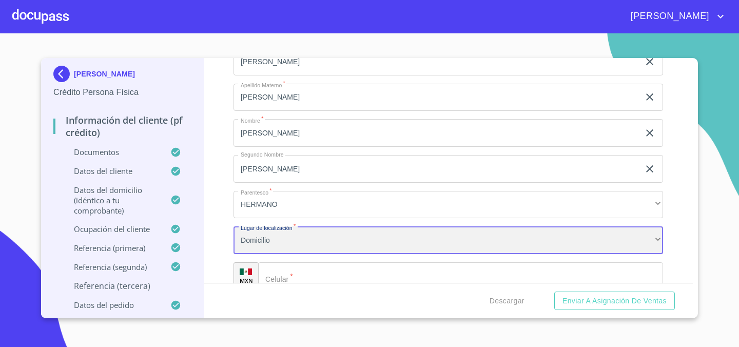
scroll to position [2610, 0]
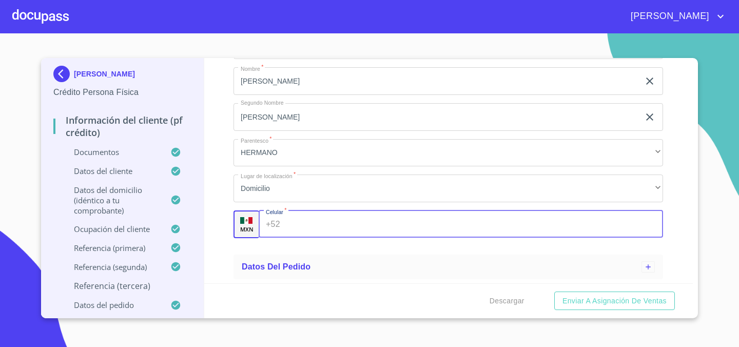
click at [325, 218] on input "Apellido Paterno   *" at bounding box center [473, 225] width 379 height 28
type input "[PHONE_NUMBER]"
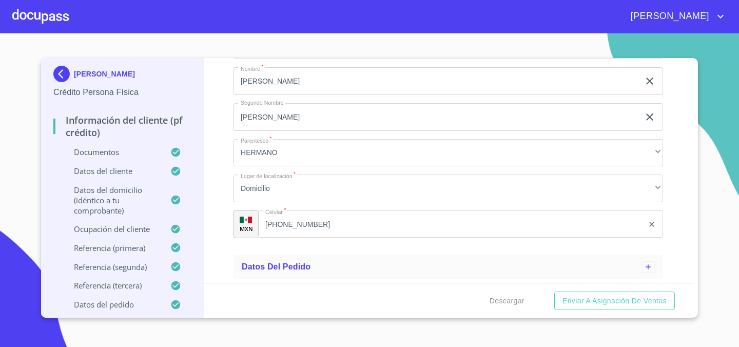
click at [217, 220] on div "Información del cliente (PF crédito) Documentos Datos del cliente Apellido [PER…" at bounding box center [448, 170] width 489 height 225
click at [300, 265] on span "Datos del pedido" at bounding box center [276, 266] width 69 height 9
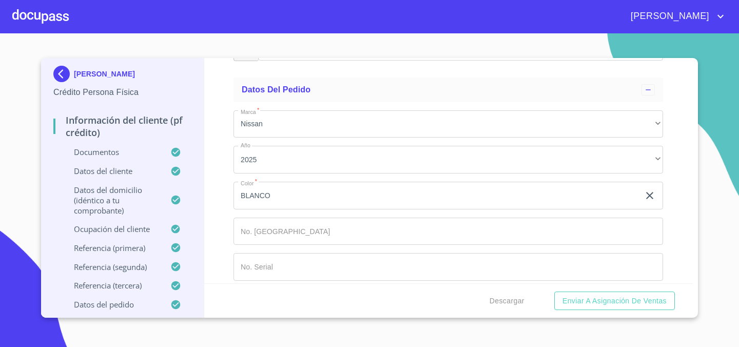
scroll to position [2797, 0]
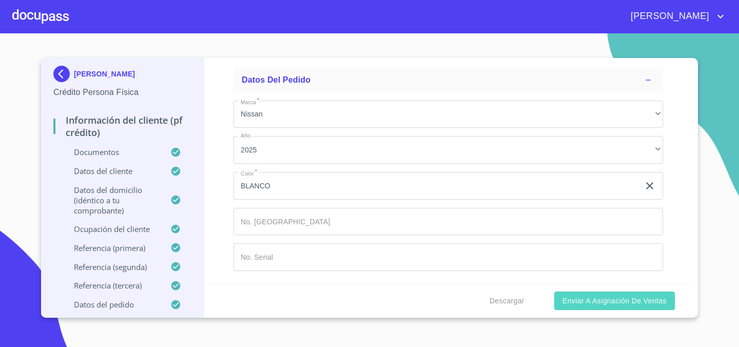
click at [607, 300] on span "Enviar a Asignación de Ventas" at bounding box center [615, 301] width 104 height 13
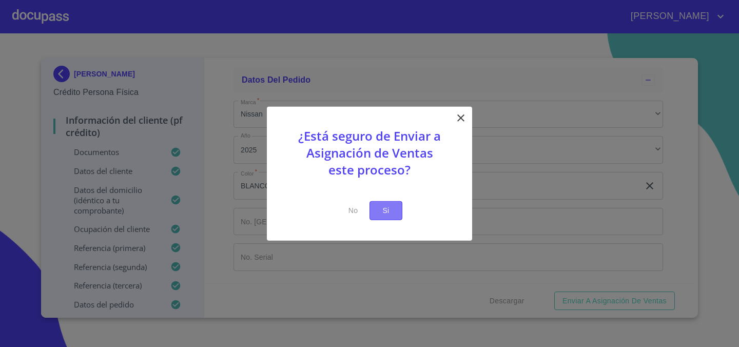
click at [392, 214] on span "Si" at bounding box center [386, 210] width 16 height 13
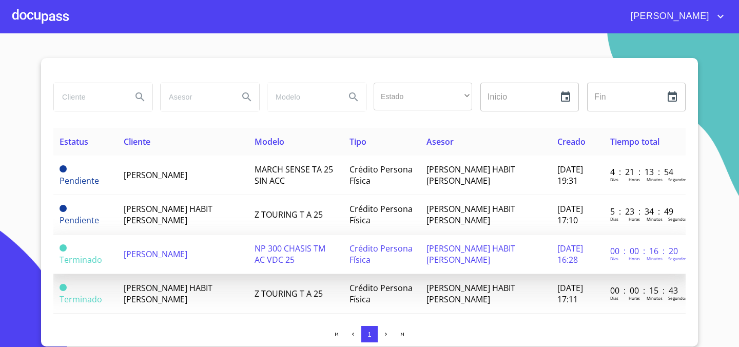
click at [463, 262] on td "[PERSON_NAME] HABIT [PERSON_NAME]" at bounding box center [486, 255] width 131 height 40
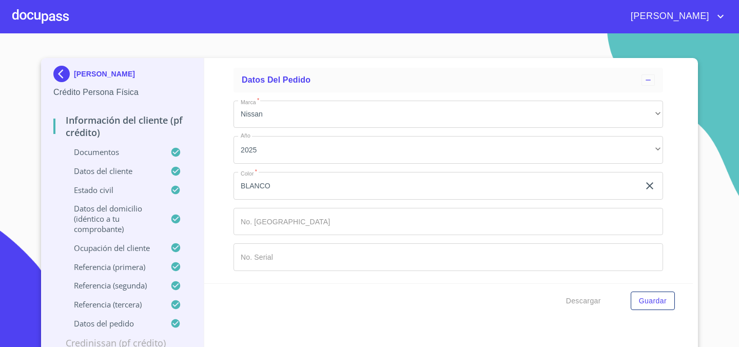
scroll to position [6, 0]
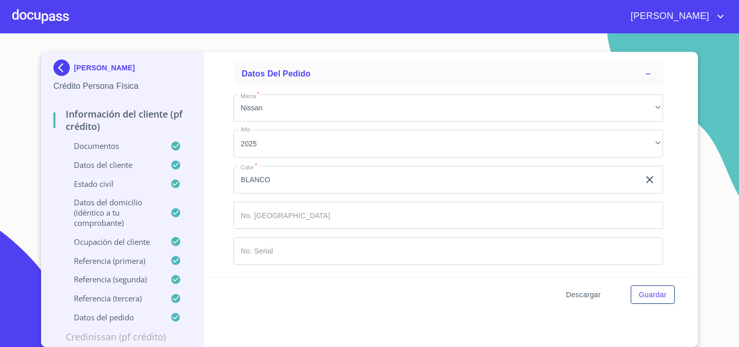
click at [575, 295] on span "Descargar" at bounding box center [583, 295] width 35 height 13
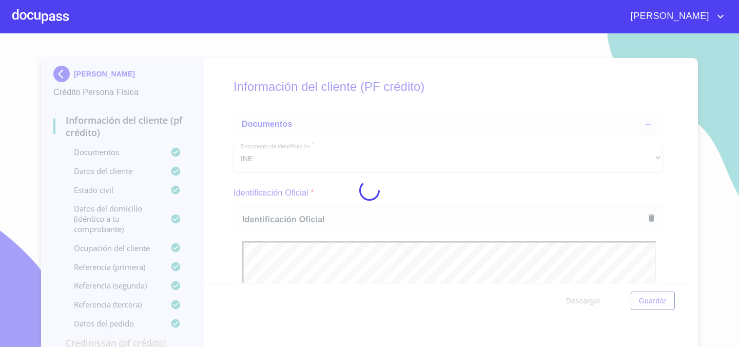
scroll to position [6244, 0]
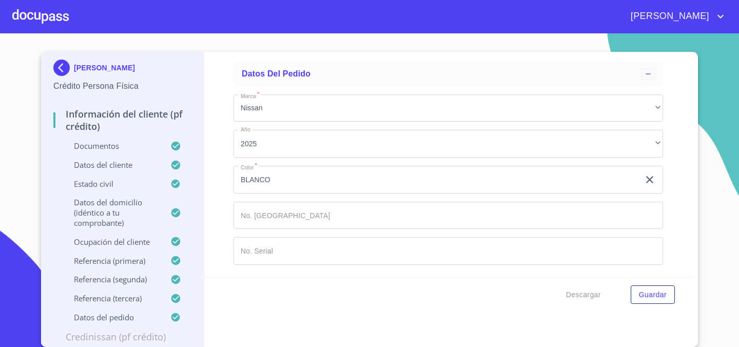
click at [721, 83] on section "[PERSON_NAME] Crédito Persona Física Información del cliente (PF crédito) Docum…" at bounding box center [369, 190] width 739 height 314
click at [584, 295] on span "Descargar" at bounding box center [583, 295] width 35 height 13
click at [40, 13] on div at bounding box center [40, 16] width 56 height 33
